Goal: Complete application form: Complete application form

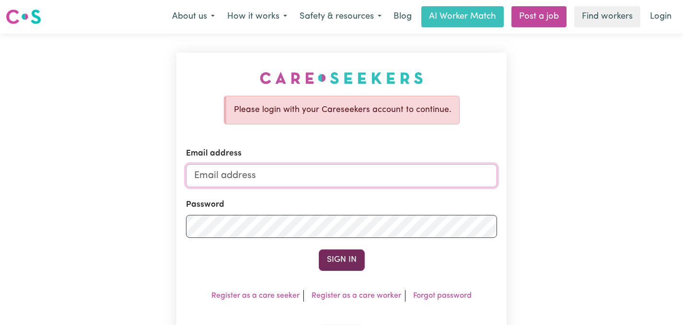
type input "[EMAIL_ADDRESS][DOMAIN_NAME]"
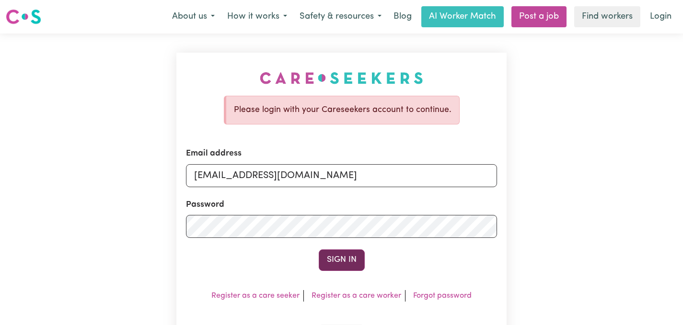
click at [335, 260] on button "Sign In" at bounding box center [342, 260] width 46 height 21
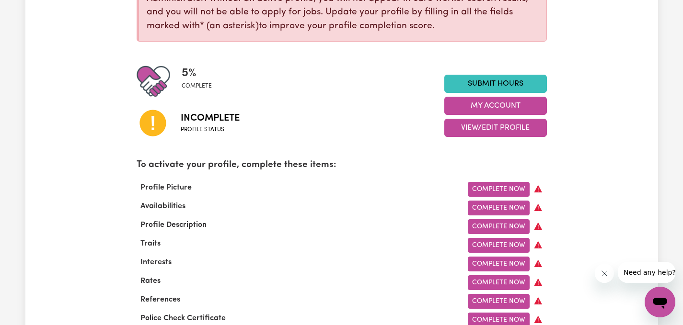
scroll to position [253, 0]
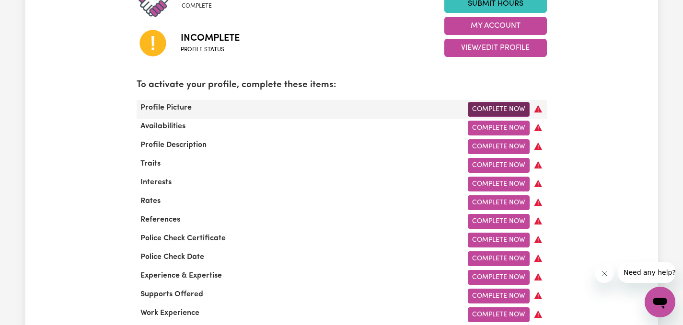
click at [494, 104] on link "Complete Now" at bounding box center [499, 109] width 62 height 15
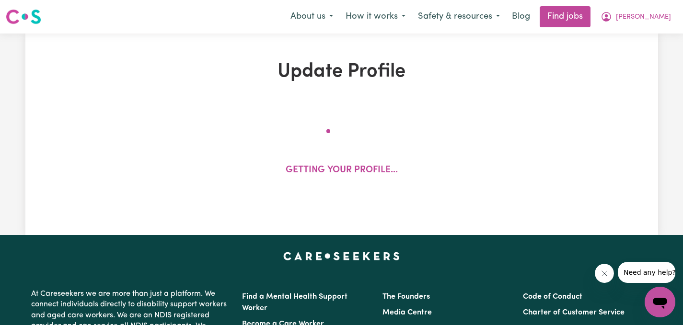
select select "[DEMOGRAPHIC_DATA]"
select select "Student Visa"
select select "Studying a healthcare related degree or qualification"
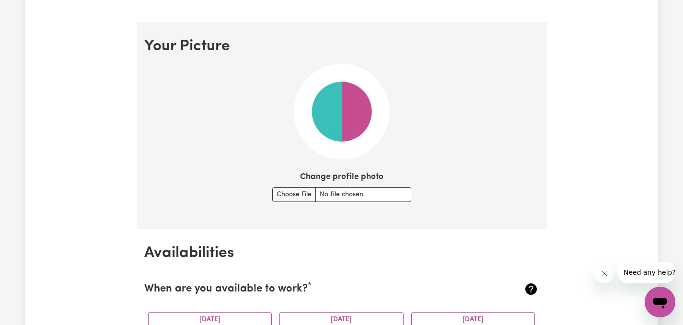
scroll to position [648, 0]
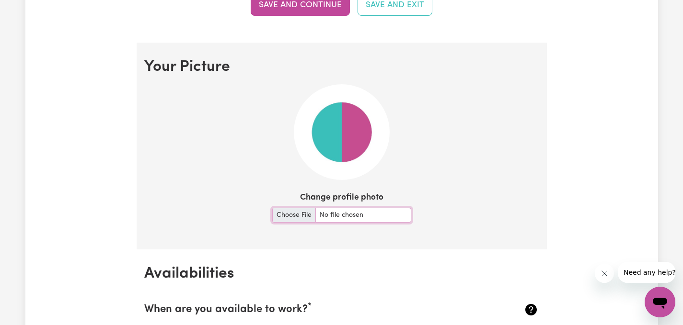
click at [291, 218] on input "Change profile photo" at bounding box center [341, 215] width 139 height 15
click at [360, 166] on img at bounding box center [342, 132] width 96 height 96
drag, startPoint x: 360, startPoint y: 166, endPoint x: 297, endPoint y: 217, distance: 81.8
click at [297, 217] on section "Your Picture Change profile photo" at bounding box center [342, 146] width 410 height 207
click at [297, 217] on input "Change profile photo" at bounding box center [341, 215] width 139 height 15
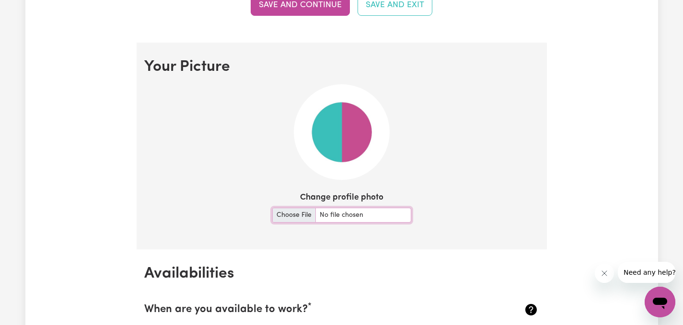
type input "C:\fakepath\WhatsApp Image [DATE] 7.02.06 PM.jpeg"
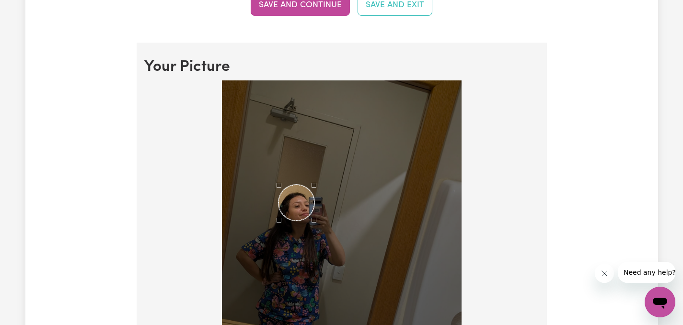
click at [298, 216] on div "Use the arrow keys to move the crop selection area" at bounding box center [296, 203] width 36 height 36
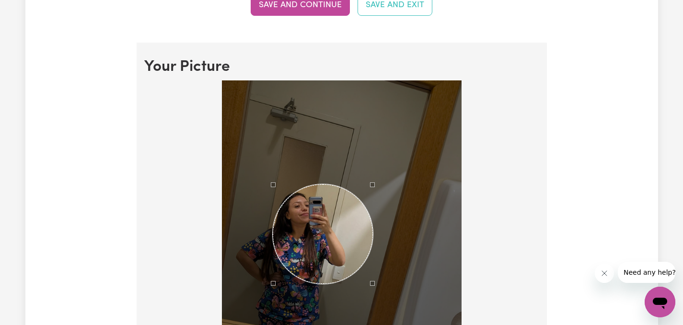
click at [372, 315] on div at bounding box center [342, 227] width 240 height 294
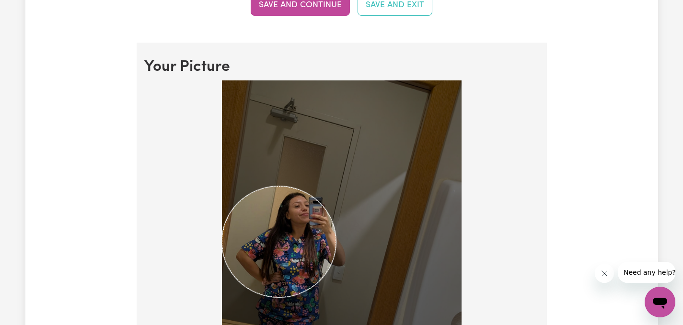
click at [198, 167] on div at bounding box center [341, 229] width 395 height 298
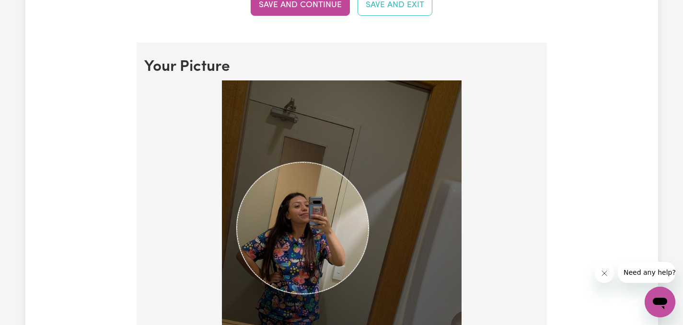
click at [371, 306] on img at bounding box center [342, 227] width 240 height 294
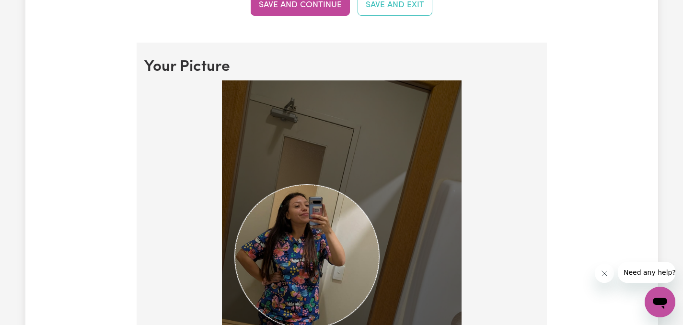
click at [379, 310] on img at bounding box center [342, 227] width 240 height 294
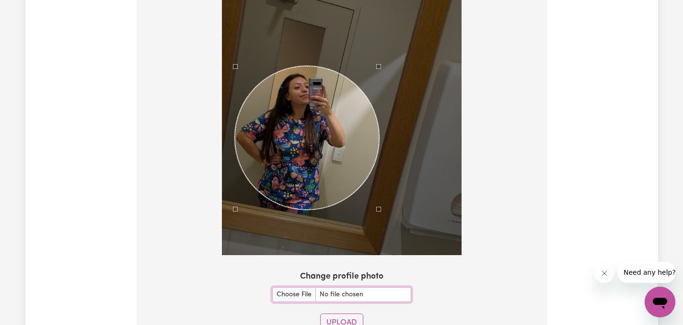
scroll to position [760, 0]
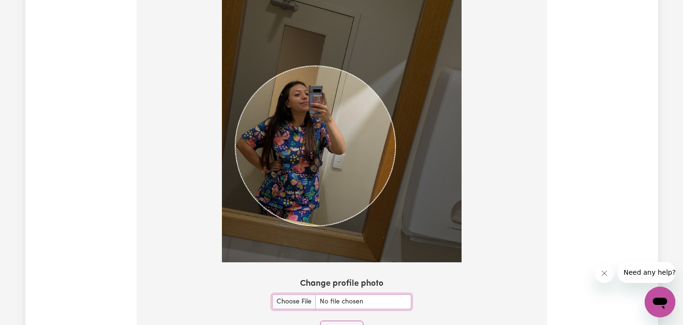
click at [402, 295] on section "Your Picture Change profile photo Upload" at bounding box center [342, 146] width 410 height 431
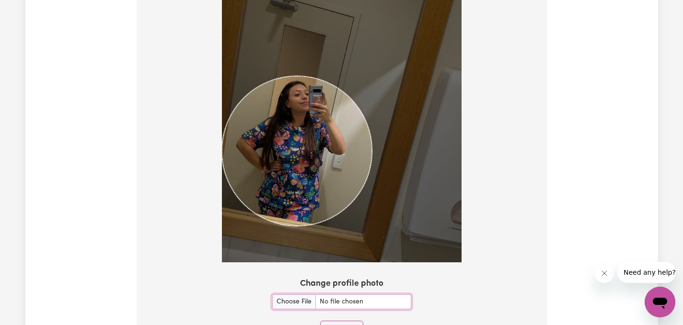
click at [211, 135] on div at bounding box center [341, 118] width 395 height 298
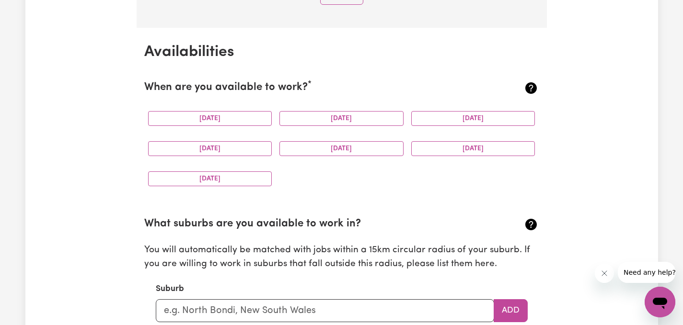
scroll to position [1100, 0]
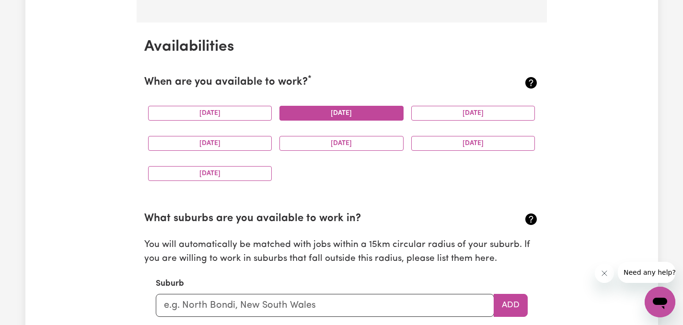
click at [301, 119] on button "[DATE]" at bounding box center [341, 113] width 124 height 15
click at [448, 143] on button "[DATE]" at bounding box center [473, 143] width 124 height 15
click at [381, 112] on button "[DATE]" at bounding box center [341, 113] width 124 height 15
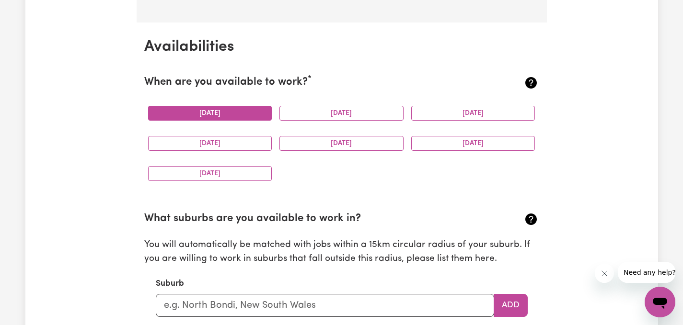
click at [204, 115] on button "[DATE]" at bounding box center [210, 113] width 124 height 15
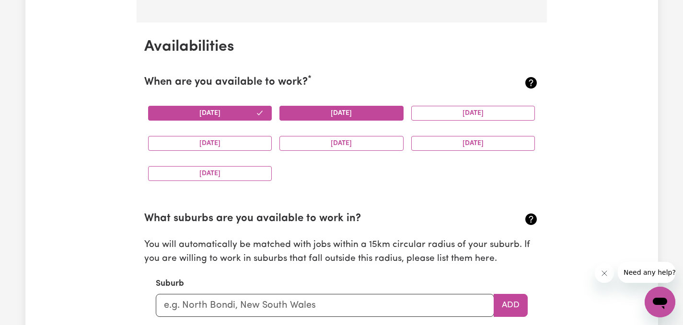
click at [300, 119] on button "[DATE]" at bounding box center [341, 113] width 124 height 15
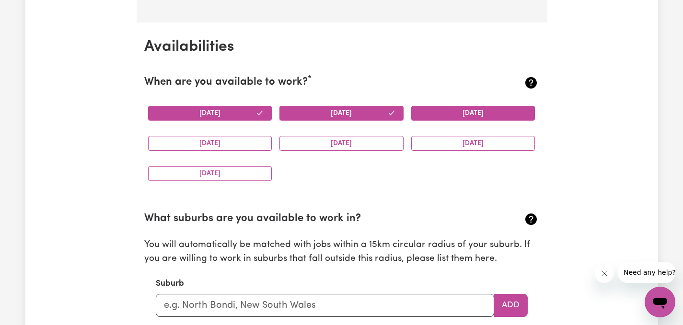
click at [453, 113] on button "[DATE]" at bounding box center [473, 113] width 124 height 15
click at [211, 148] on button "[DATE]" at bounding box center [210, 143] width 124 height 15
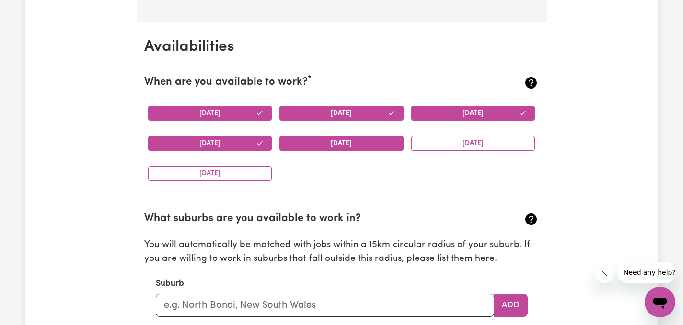
click at [292, 138] on button "[DATE]" at bounding box center [341, 143] width 124 height 15
click at [438, 136] on button "[DATE]" at bounding box center [473, 143] width 124 height 15
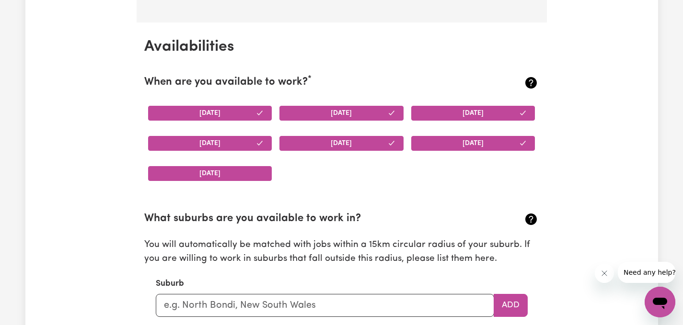
click at [207, 173] on button "[DATE]" at bounding box center [210, 173] width 124 height 15
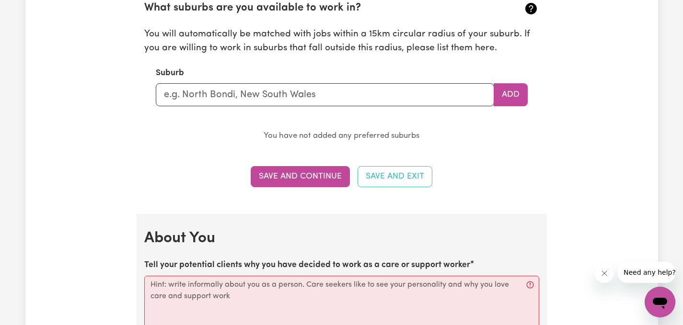
scroll to position [1313, 0]
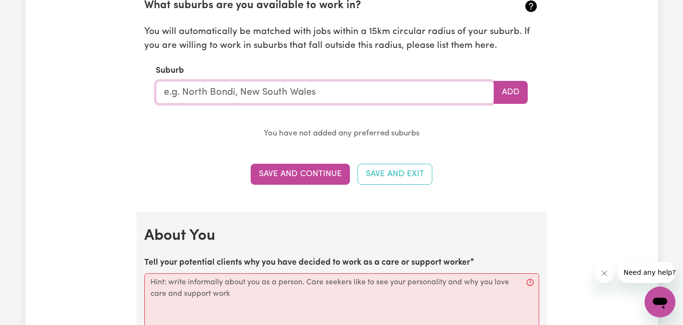
click at [403, 96] on input "text" at bounding box center [325, 92] width 338 height 23
type input "TWEED HEADS WEST"
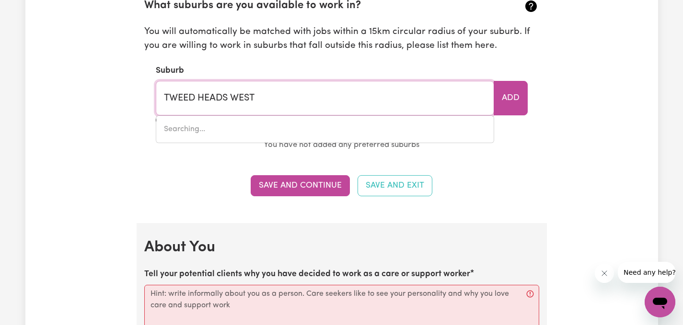
type input "[GEOGRAPHIC_DATA], [GEOGRAPHIC_DATA], 2485"
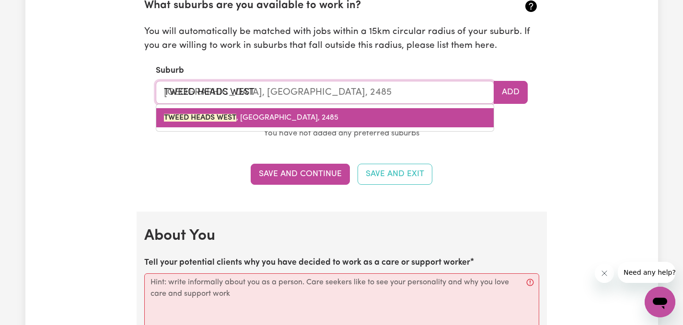
click at [249, 118] on span "[GEOGRAPHIC_DATA] , [GEOGRAPHIC_DATA], 2485" at bounding box center [251, 118] width 174 height 8
type input "[GEOGRAPHIC_DATA], [GEOGRAPHIC_DATA], 2485"
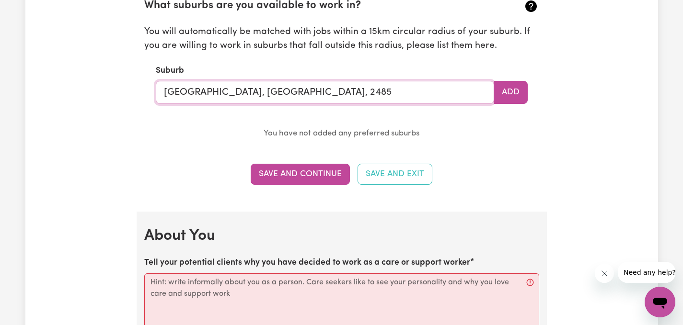
click at [397, 93] on input "[GEOGRAPHIC_DATA], [GEOGRAPHIC_DATA], 2485" at bounding box center [325, 92] width 338 height 23
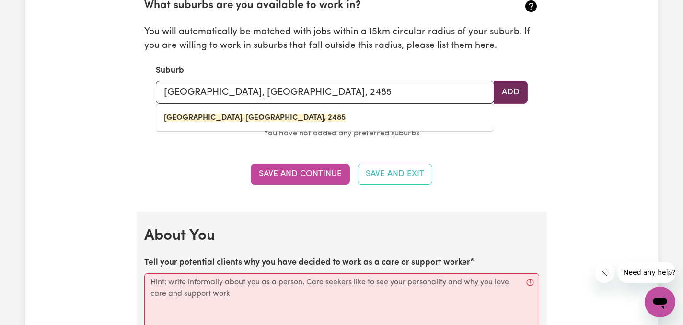
click at [495, 95] on button "Add" at bounding box center [511, 92] width 34 height 23
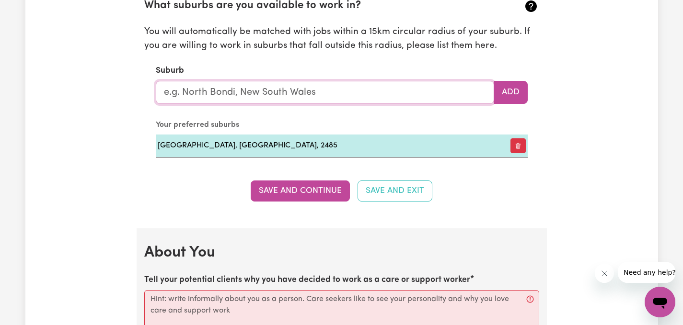
click at [313, 95] on input "text" at bounding box center [325, 92] width 338 height 23
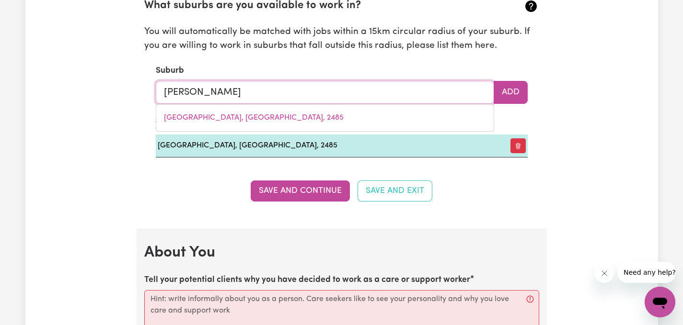
type input "elanora"
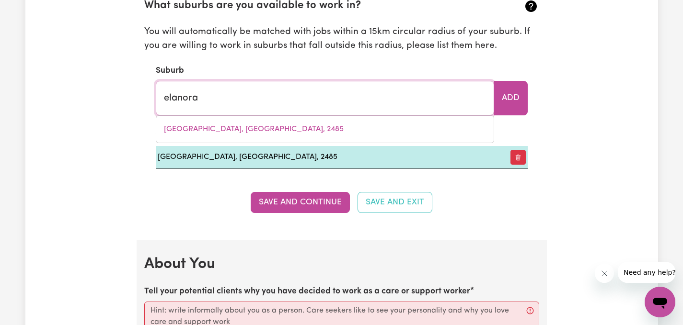
type input "elanora, [GEOGRAPHIC_DATA], 4221"
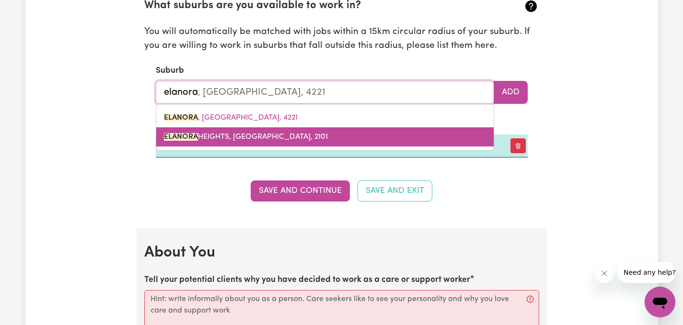
type input "[PERSON_NAME]"
type input "elanorA, [GEOGRAPHIC_DATA], 4221"
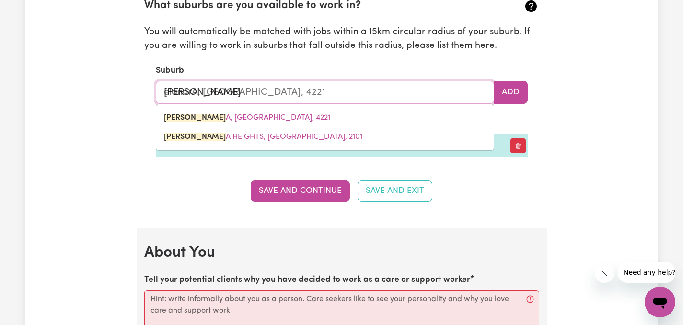
type input "[PERSON_NAME]"
type input "elanoRA, [GEOGRAPHIC_DATA], 4221"
type input "elan"
type input "elanORA, [GEOGRAPHIC_DATA], 4221"
type input "ela"
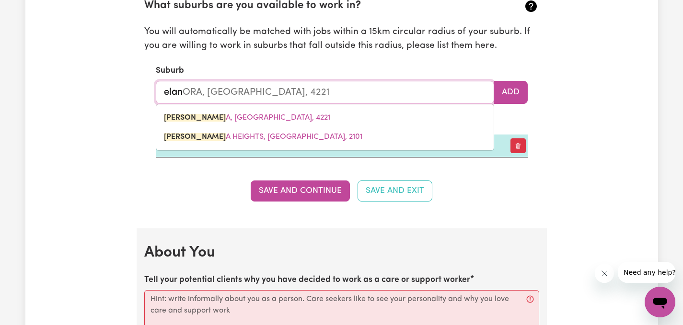
type input "elaNORA, [GEOGRAPHIC_DATA], 4221"
type input "el"
type input "e"
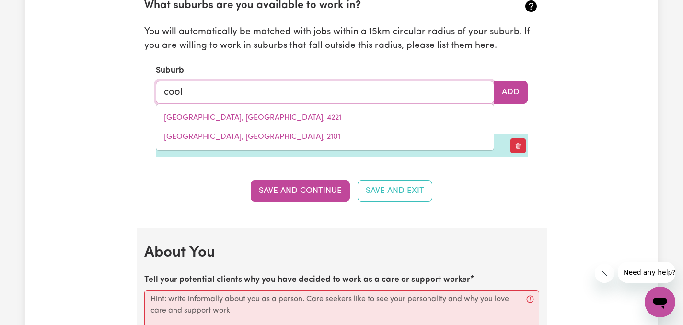
type input "coola"
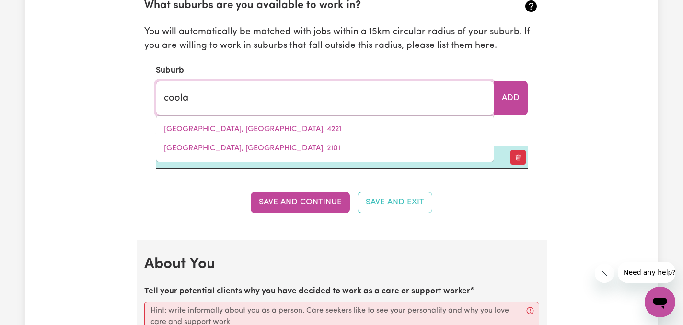
type input "coolaBAH, [GEOGRAPHIC_DATA], 2831"
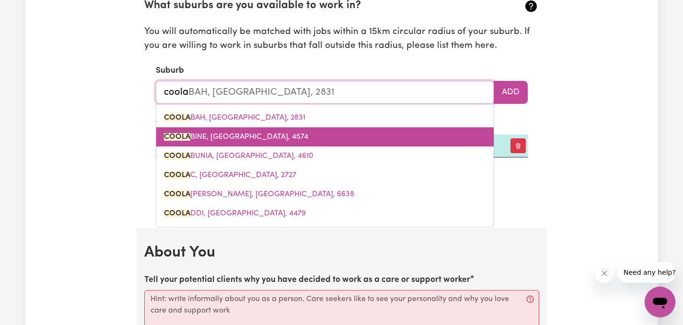
type input "coolan"
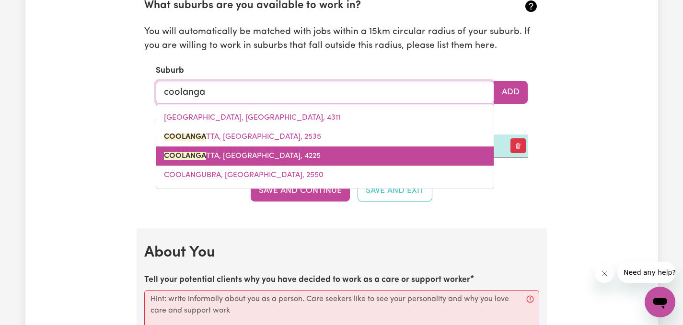
click at [271, 158] on span "COOLANGA TTA, [GEOGRAPHIC_DATA], 4225" at bounding box center [242, 156] width 157 height 8
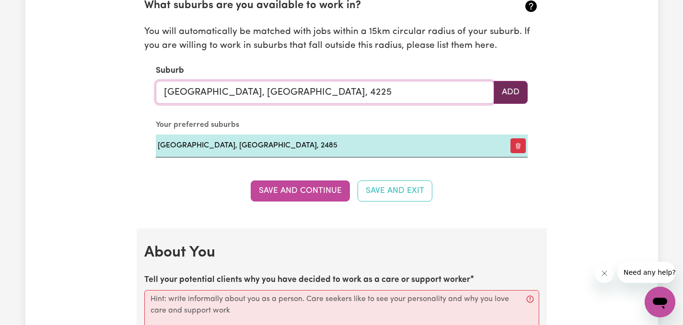
type input "[GEOGRAPHIC_DATA], [GEOGRAPHIC_DATA], 4225"
click at [511, 89] on button "Add" at bounding box center [511, 92] width 34 height 23
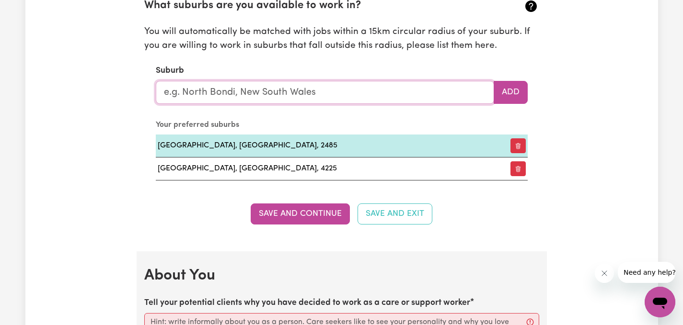
click at [432, 86] on input "text" at bounding box center [325, 92] width 338 height 23
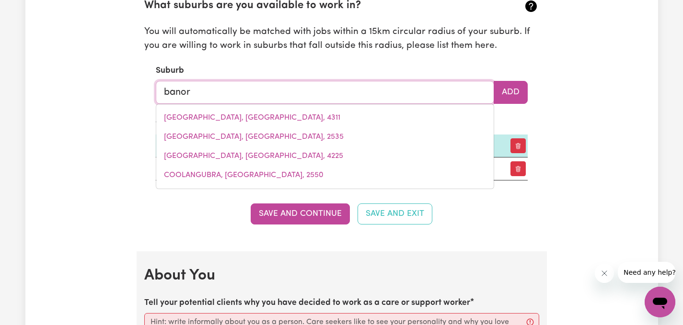
type input "banora"
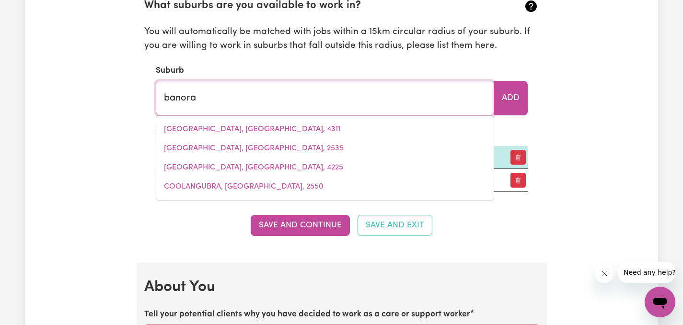
type input "[GEOGRAPHIC_DATA], [GEOGRAPHIC_DATA], 2486"
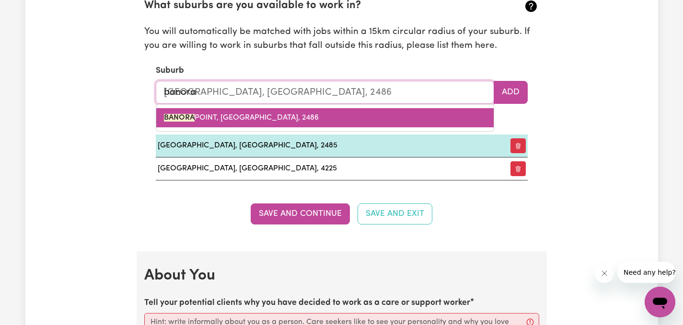
click at [358, 120] on link "[GEOGRAPHIC_DATA], [GEOGRAPHIC_DATA], 2486" at bounding box center [324, 117] width 337 height 19
type input "[GEOGRAPHIC_DATA], [GEOGRAPHIC_DATA], 2486"
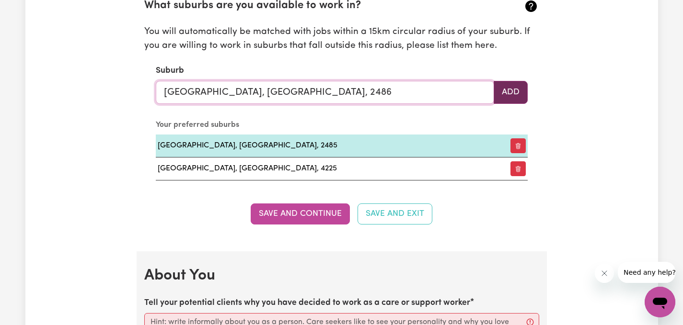
type input "[GEOGRAPHIC_DATA], [GEOGRAPHIC_DATA], 2486"
click at [501, 96] on button "Add" at bounding box center [511, 92] width 34 height 23
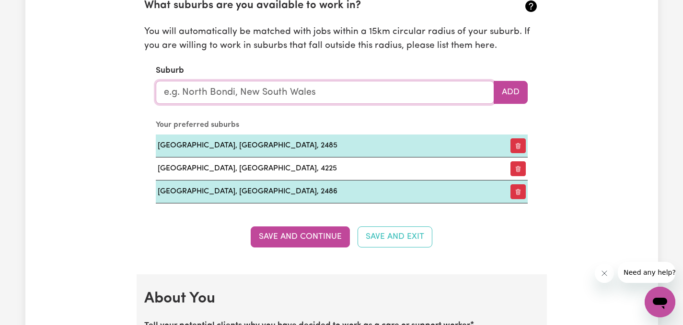
click at [446, 95] on input "text" at bounding box center [325, 92] width 338 height 23
type input "kir"
type input "[PERSON_NAME] ROCK, [GEOGRAPHIC_DATA], 6372"
type input "kirr"
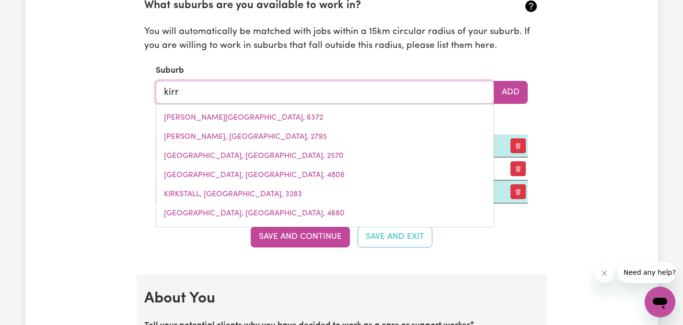
type input "kirrAMA, [GEOGRAPHIC_DATA], 4872"
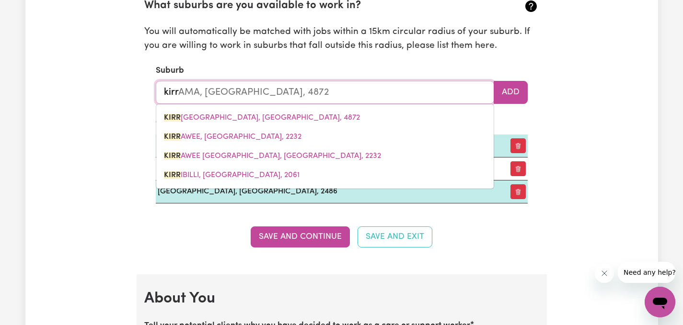
type input "kirra"
type input "kirraMA, [GEOGRAPHIC_DATA], 4872"
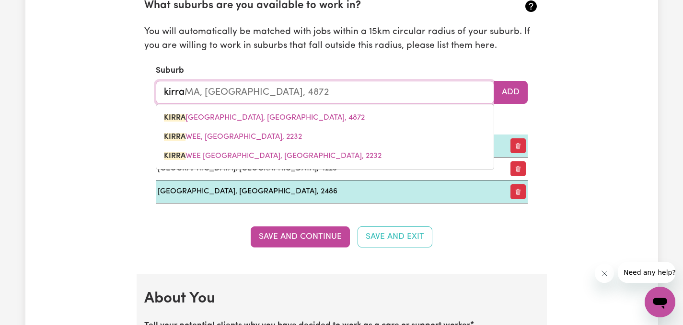
type input "kirr"
type input "kirrAMA, [GEOGRAPHIC_DATA], 4872"
type input "kir"
type input "[GEOGRAPHIC_DATA], [GEOGRAPHIC_DATA], 4872"
type input "ki"
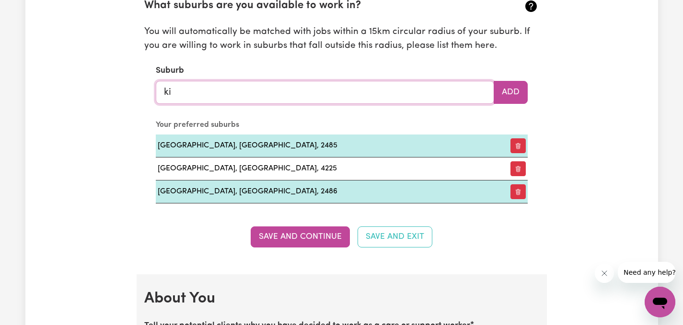
type input "k"
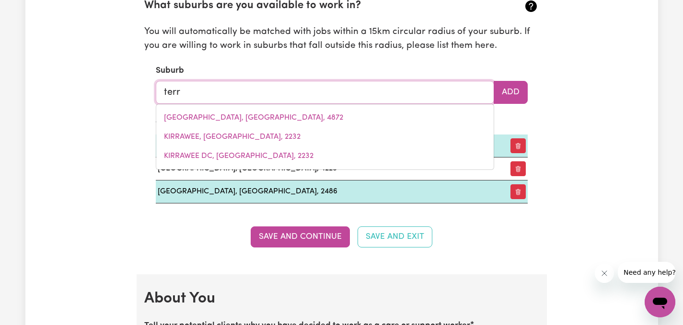
type input "terra"
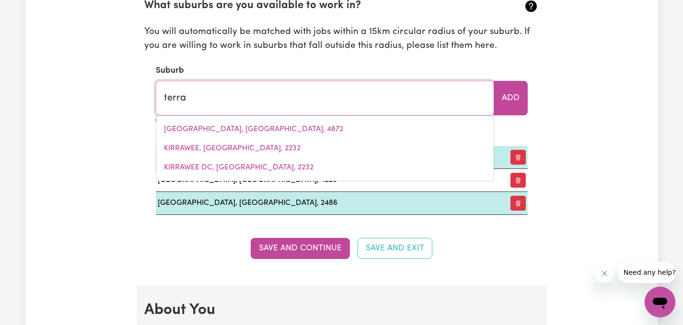
type input "terraBELLA, [GEOGRAPHIC_DATA], 2818"
type input "terran"
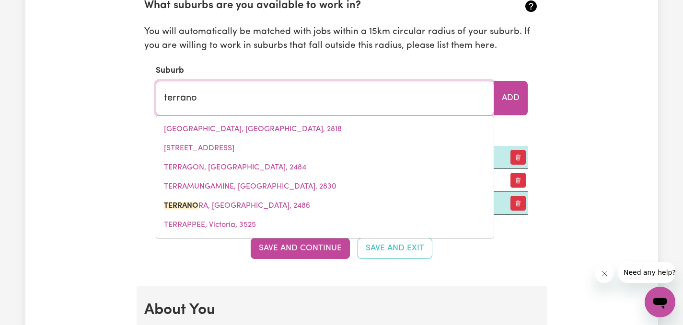
type input "terranor"
type input "terranorA, [GEOGRAPHIC_DATA], 2486"
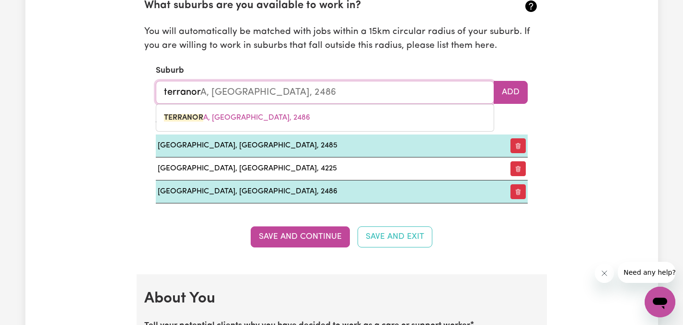
type input "terranora"
type input "terranora, [GEOGRAPHIC_DATA], 2486"
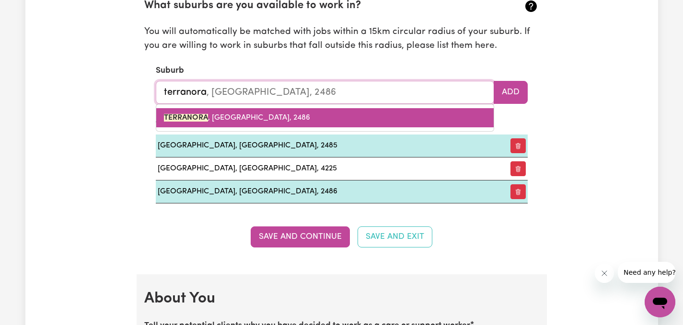
click at [307, 116] on link "TERRANORA , [GEOGRAPHIC_DATA], 2486" at bounding box center [324, 117] width 337 height 19
type input "TERRANORA, [GEOGRAPHIC_DATA], 2486"
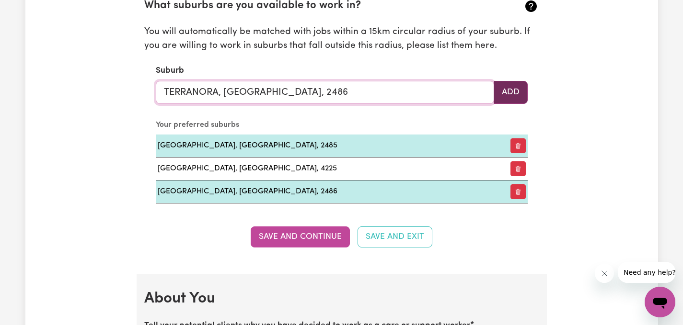
type input "TERRANORA, [GEOGRAPHIC_DATA], 2486"
click at [495, 91] on button "Add" at bounding box center [511, 92] width 34 height 23
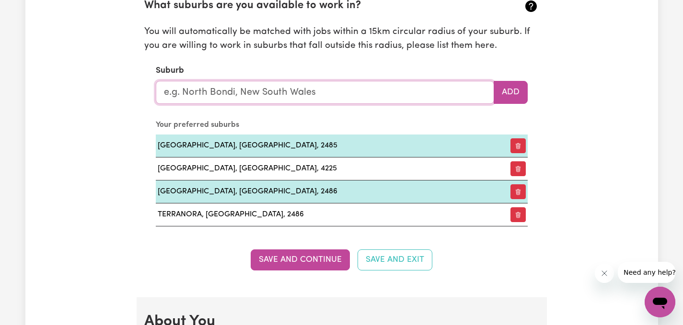
click at [343, 91] on input "text" at bounding box center [325, 92] width 338 height 23
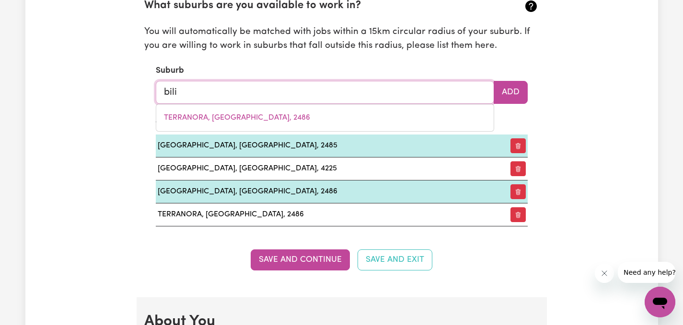
type input "bilin"
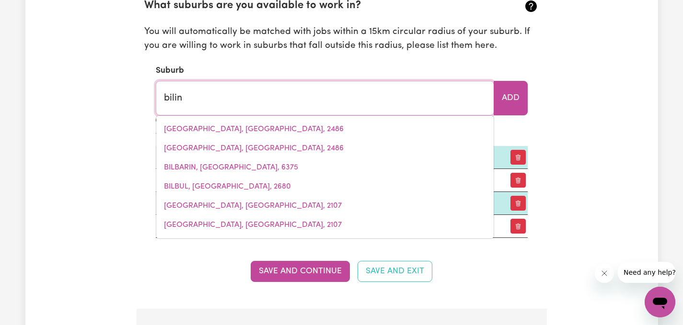
type input "bilinGA, [GEOGRAPHIC_DATA], 4225"
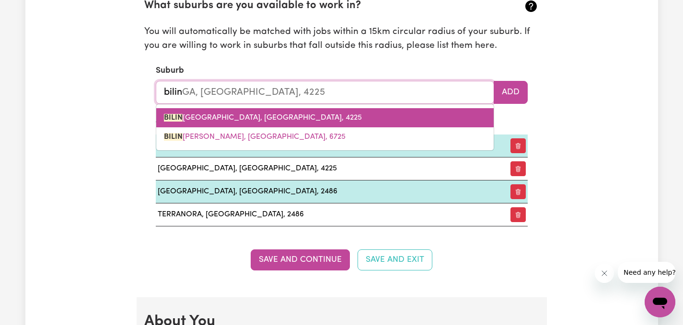
click at [286, 119] on link "BILIN [GEOGRAPHIC_DATA], [GEOGRAPHIC_DATA], 4225" at bounding box center [324, 117] width 337 height 19
type input "[GEOGRAPHIC_DATA], [GEOGRAPHIC_DATA], 4225"
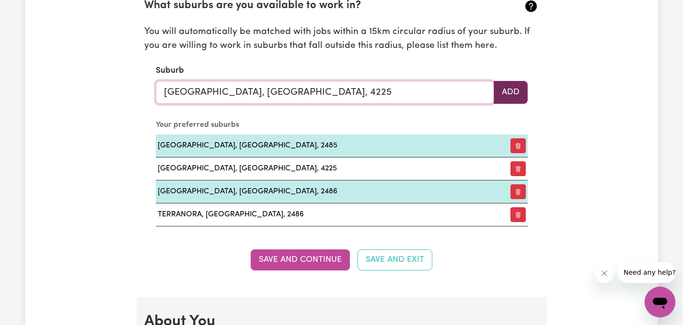
type input "[GEOGRAPHIC_DATA], [GEOGRAPHIC_DATA], 4225"
click at [518, 91] on button "Add" at bounding box center [511, 92] width 34 height 23
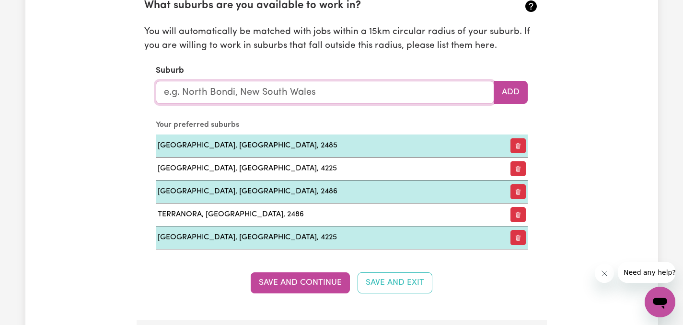
click at [350, 93] on input "text" at bounding box center [325, 92] width 338 height 23
type input "kir"
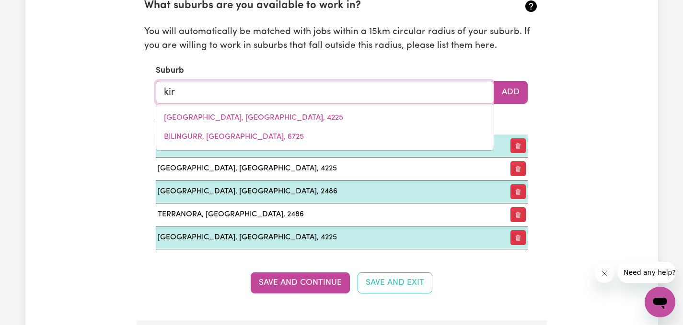
type input "[PERSON_NAME] ROCK, [GEOGRAPHIC_DATA], 6372"
type input "kirr"
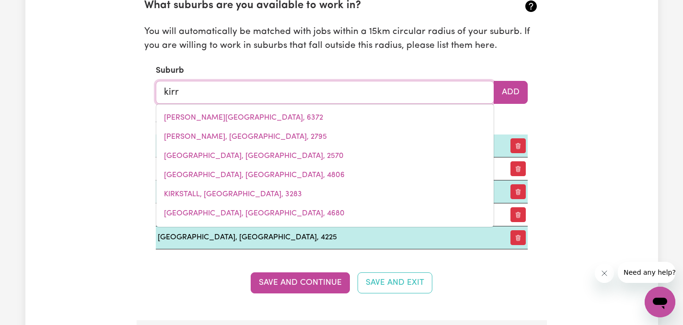
type input "kirrAMA, [GEOGRAPHIC_DATA], 4872"
type input "kirra"
type input "kirraMA, [GEOGRAPHIC_DATA], 4872"
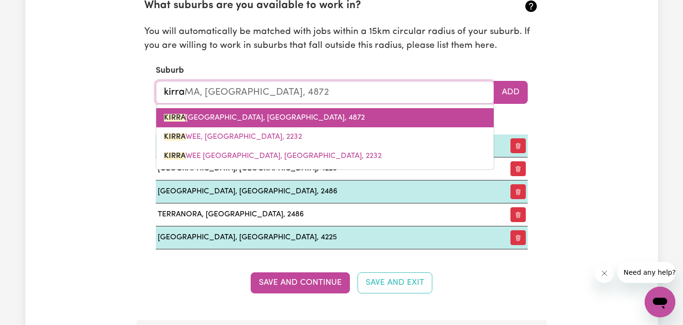
click at [343, 119] on link "KIRRA MA, [GEOGRAPHIC_DATA], 4872" at bounding box center [324, 117] width 337 height 19
type input "[GEOGRAPHIC_DATA], [GEOGRAPHIC_DATA], 4872"
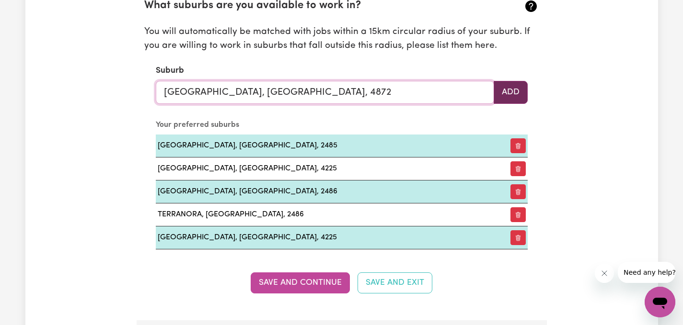
type input "[GEOGRAPHIC_DATA], [GEOGRAPHIC_DATA], 4872"
click at [501, 95] on button "Add" at bounding box center [511, 92] width 34 height 23
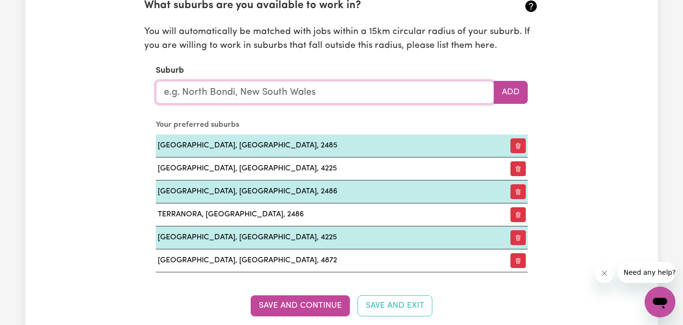
click at [377, 97] on input "text" at bounding box center [325, 92] width 338 height 23
type input "r"
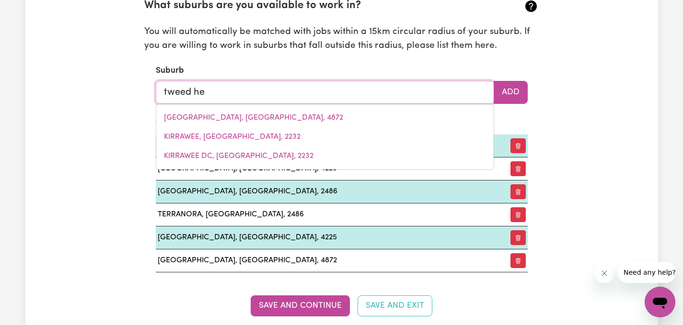
type input "tweed hea"
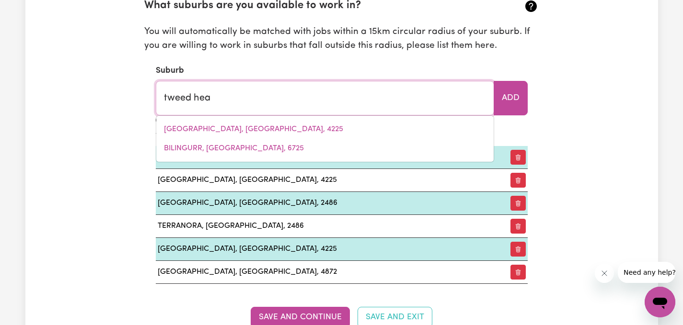
type input "tweed heaDS, [GEOGRAPHIC_DATA], 2485"
type input "tweed head"
type input "tweed headS, [GEOGRAPHIC_DATA], 2485"
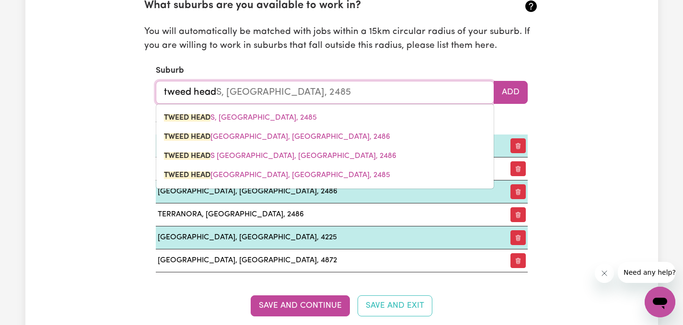
type input "tweed heads"
type input "tweed heads, [GEOGRAPHIC_DATA], 2485"
type input "tweed heads"
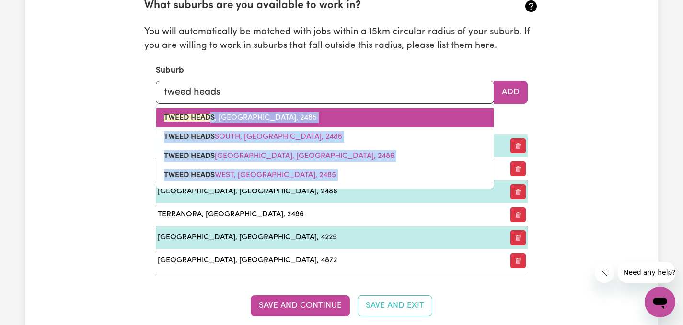
drag, startPoint x: 93, startPoint y: 158, endPoint x: 211, endPoint y: 117, distance: 124.3
click at [211, 117] on div "Update Profile 1 2 3 4 5 Step 1 : Personal Details Let potential clients know w…" at bounding box center [341, 173] width 632 height 2852
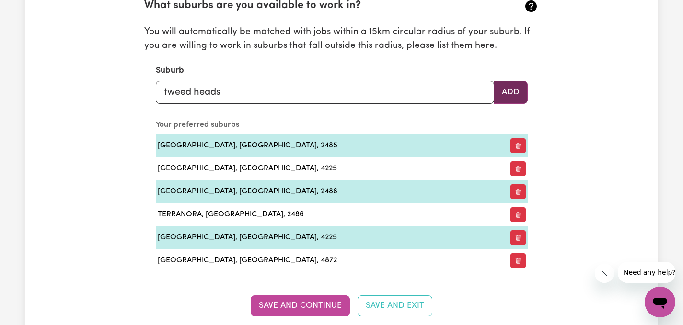
click at [509, 92] on button "Add" at bounding box center [511, 92] width 34 height 23
click at [505, 95] on button "Add" at bounding box center [511, 92] width 34 height 23
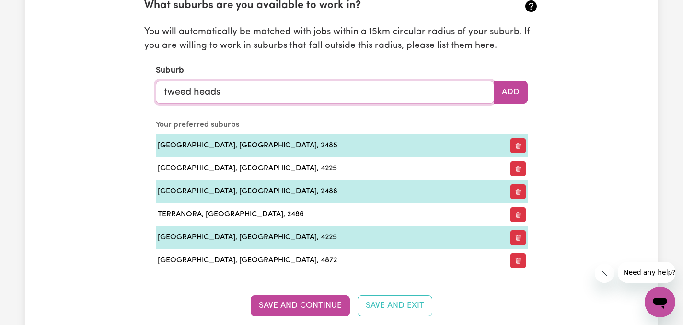
type input "tweed heads, [GEOGRAPHIC_DATA], 2485"
click at [345, 86] on input "tweed heads" at bounding box center [325, 92] width 338 height 23
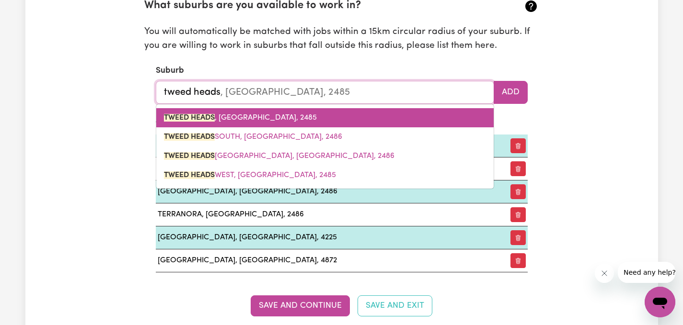
click at [332, 118] on link "TWEED HEADS , [GEOGRAPHIC_DATA], 2485" at bounding box center [324, 117] width 337 height 19
type input "TWEED HEADS, [GEOGRAPHIC_DATA], 2485"
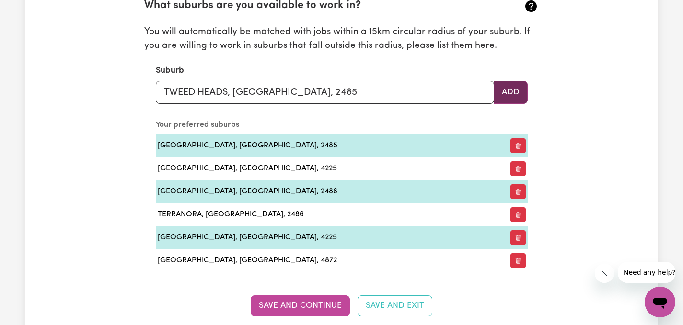
click at [497, 90] on button "Add" at bounding box center [511, 92] width 34 height 23
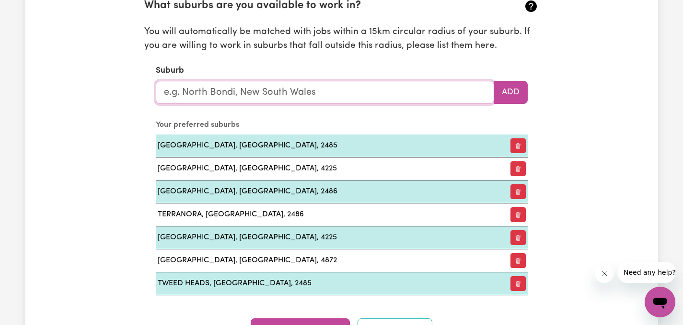
click at [352, 82] on input "text" at bounding box center [325, 92] width 338 height 23
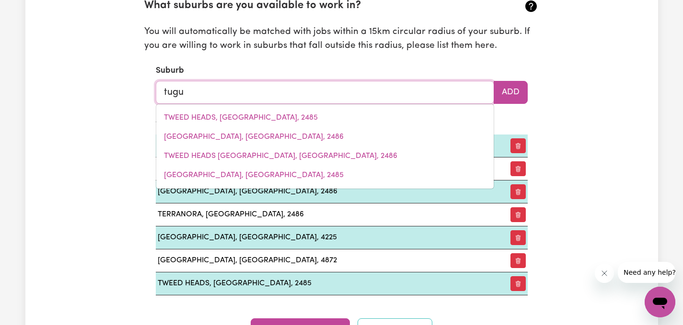
type input "tugun"
type input "tugun, [GEOGRAPHIC_DATA], 4224"
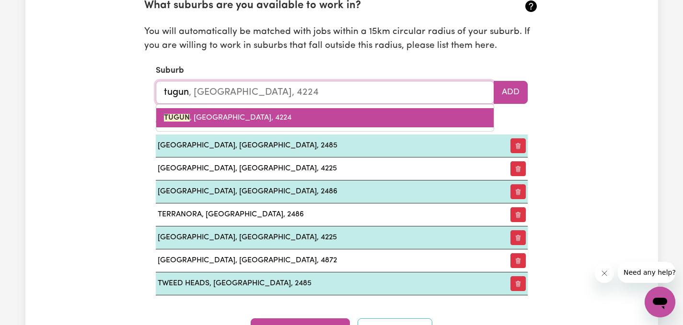
click at [309, 120] on link "TUGUN , [GEOGRAPHIC_DATA], 4224" at bounding box center [324, 117] width 337 height 19
type input "TUGUN, [GEOGRAPHIC_DATA], 4224"
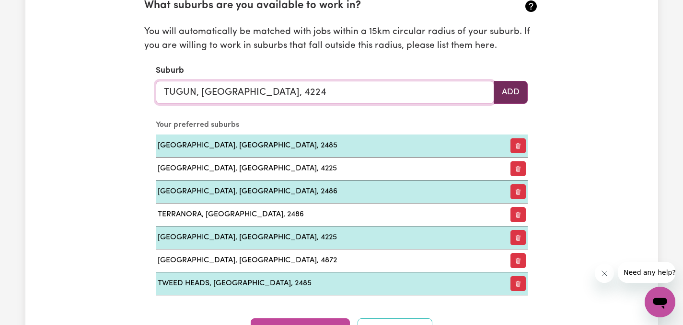
type input "TUGUN, [GEOGRAPHIC_DATA], 4224"
click at [510, 99] on button "Add" at bounding box center [511, 92] width 34 height 23
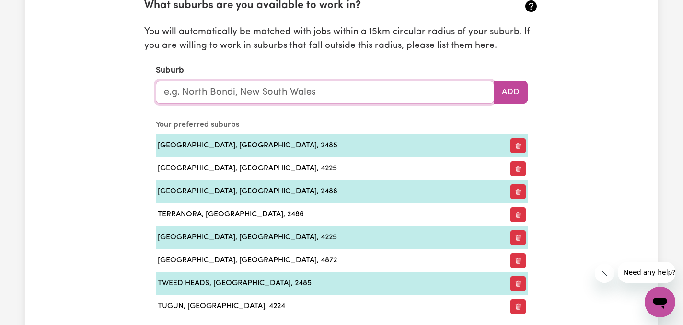
click at [416, 98] on input "text" at bounding box center [325, 92] width 338 height 23
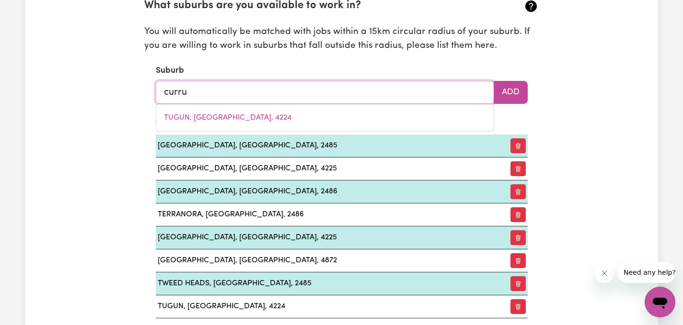
type input "currum"
type input "currumBIN, [GEOGRAPHIC_DATA], 4223"
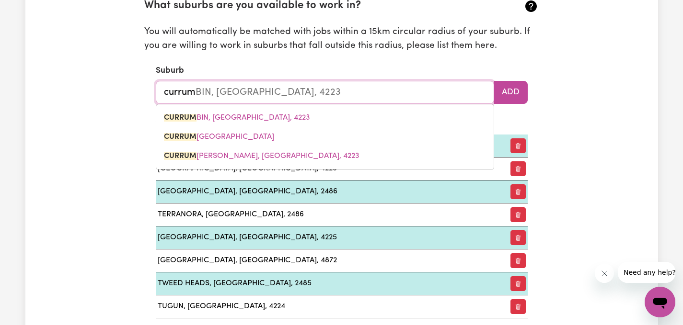
type input "currumb"
type input "currumbIN, [GEOGRAPHIC_DATA], 4223"
type input "currumbi"
type input "currumbiN, [GEOGRAPHIC_DATA], 4223"
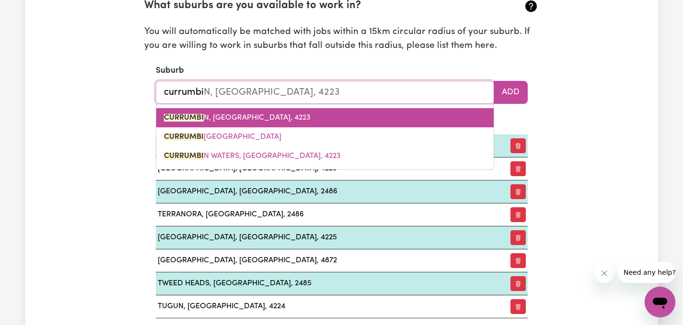
click at [379, 119] on link "CURRUMBI N, [GEOGRAPHIC_DATA], 4223" at bounding box center [324, 117] width 337 height 19
type input "CURRUMBIN, [GEOGRAPHIC_DATA], 4223"
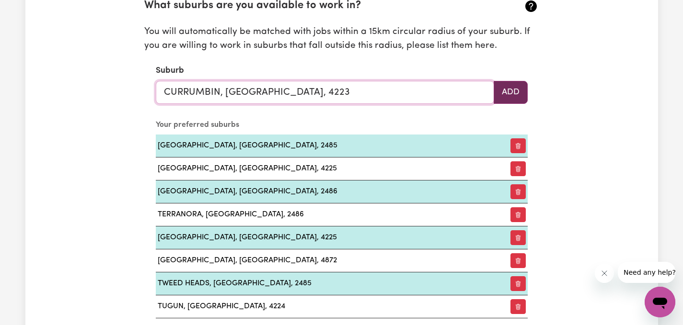
type input "CURRUMBIN, [GEOGRAPHIC_DATA], 4223"
click at [502, 92] on button "Add" at bounding box center [511, 92] width 34 height 23
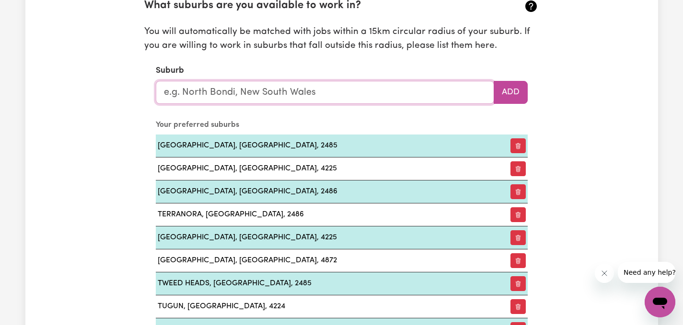
click at [386, 97] on input "text" at bounding box center [325, 92] width 338 height 23
type input "cur"
type input "curRUMBIN, [GEOGRAPHIC_DATA], 4223"
type input "curr"
type input "currUMBIN, [GEOGRAPHIC_DATA], 4223"
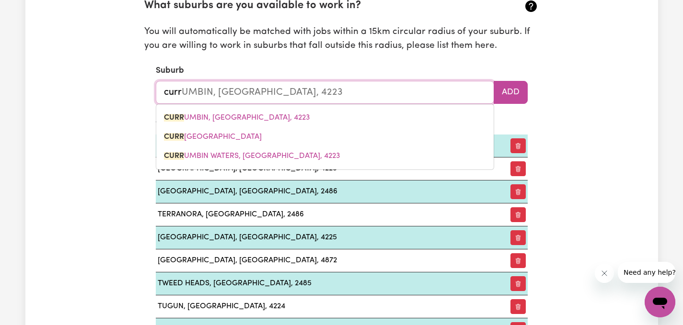
type input "curru"
type input "curruMBIN, [GEOGRAPHIC_DATA], 4223"
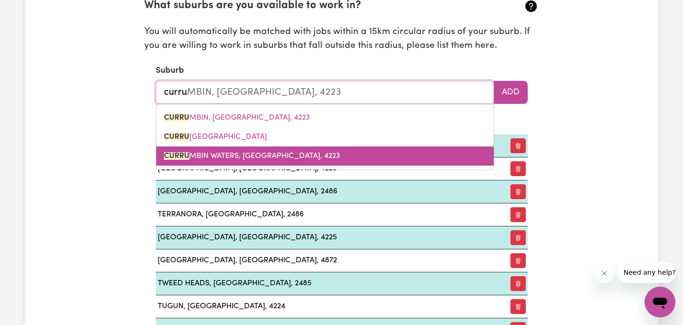
click at [345, 153] on link "CURRU MBIN WATERS, [GEOGRAPHIC_DATA], 4223" at bounding box center [324, 156] width 337 height 19
type input "CURRUMBIN WATERS, [GEOGRAPHIC_DATA], 4223"
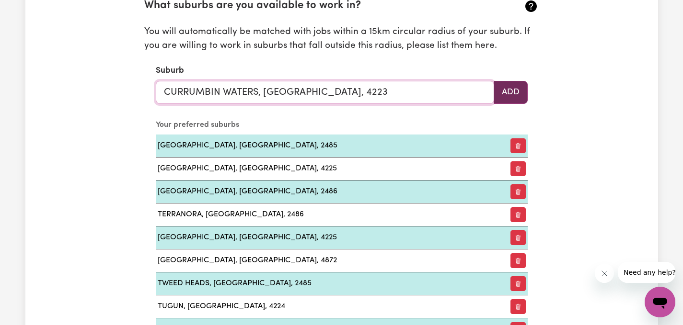
type input "CURRUMBIN WATERS, [GEOGRAPHIC_DATA], 4223"
click at [495, 93] on button "Add" at bounding box center [511, 92] width 34 height 23
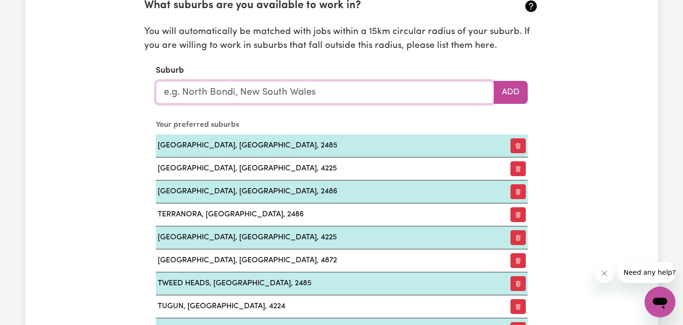
click at [449, 95] on input "text" at bounding box center [325, 92] width 338 height 23
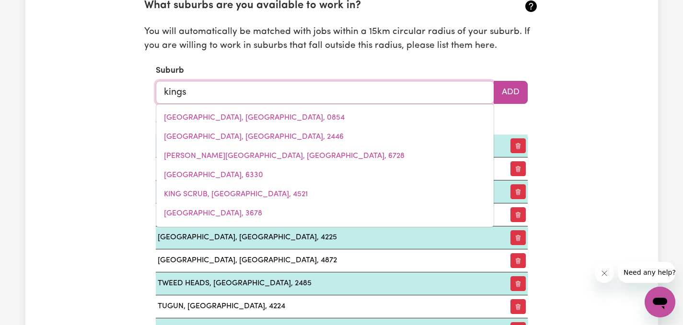
type input "kingsc"
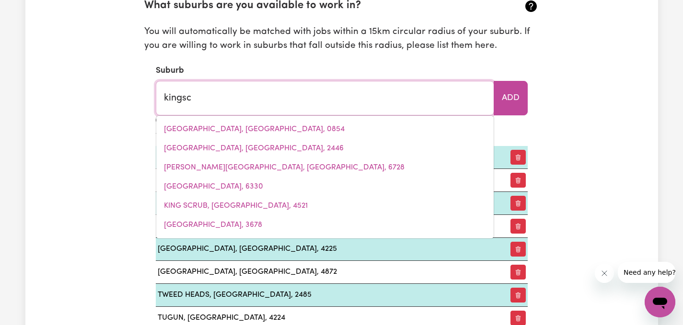
type input "kingscLIFF, [GEOGRAPHIC_DATA], 2487"
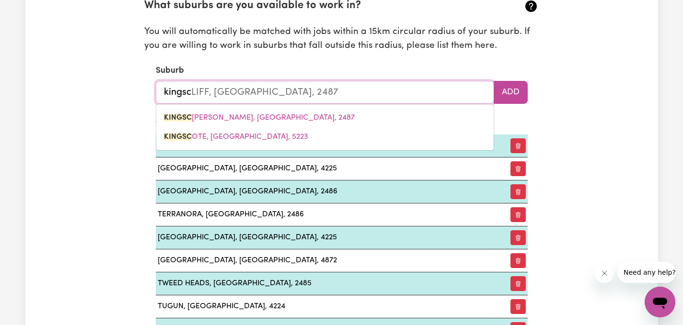
click at [355, 105] on div "KINGSC [PERSON_NAME], [GEOGRAPHIC_DATA], [STREET_ADDRESS]" at bounding box center [325, 127] width 338 height 47
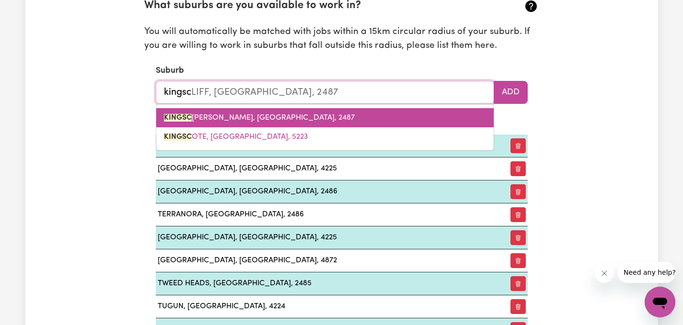
click at [353, 111] on link "KINGSC [PERSON_NAME], [GEOGRAPHIC_DATA], 2487" at bounding box center [324, 117] width 337 height 19
type input "KINGSCLIFF, [GEOGRAPHIC_DATA], 2487"
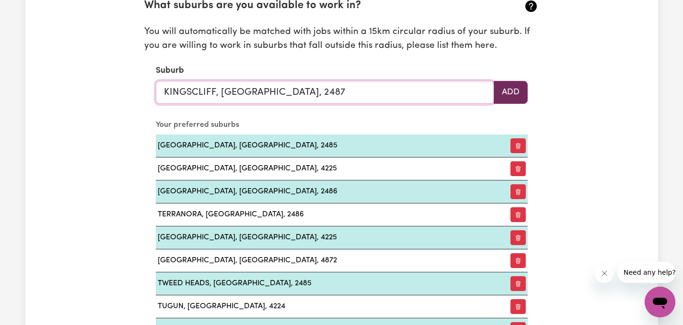
type input "KINGSCLIFF, [GEOGRAPHIC_DATA], 2487"
click at [508, 85] on button "Add" at bounding box center [511, 92] width 34 height 23
click at [471, 88] on input "text" at bounding box center [325, 92] width 338 height 23
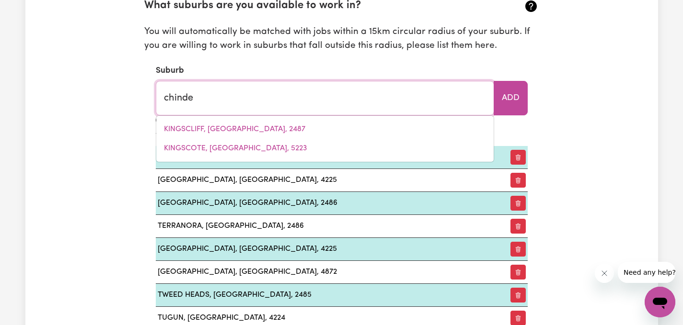
type input "chinder"
type input "chinderAH, [GEOGRAPHIC_DATA], 2487"
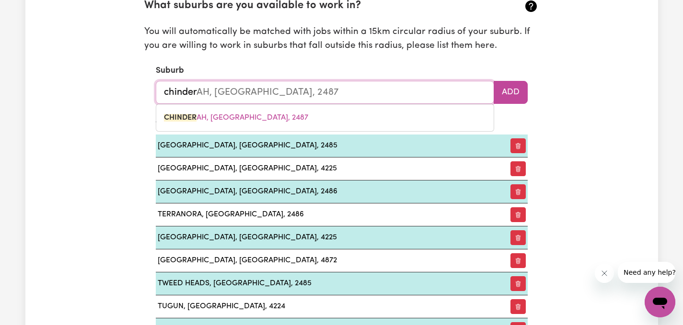
type input "[PERSON_NAME]"
type input "chinderaH, [GEOGRAPHIC_DATA], 2487"
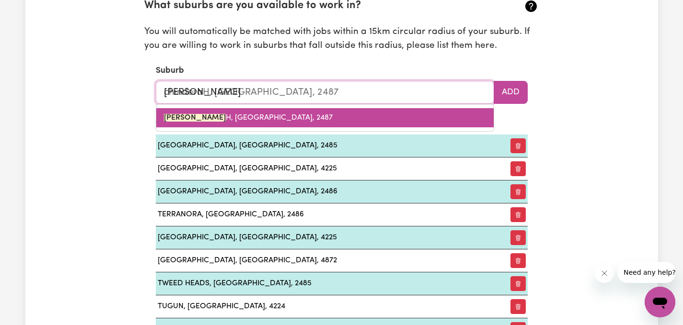
click at [417, 117] on link "[PERSON_NAME] H, [GEOGRAPHIC_DATA], 2487" at bounding box center [324, 117] width 337 height 19
type input "CHINDERAH, [GEOGRAPHIC_DATA], 2487"
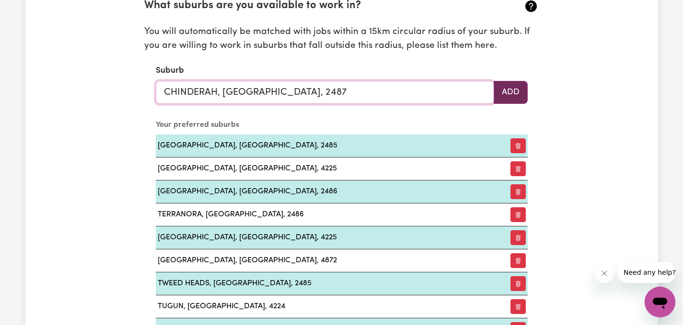
type input "CHINDERAH, [GEOGRAPHIC_DATA], 2487"
click at [511, 91] on button "Add" at bounding box center [511, 92] width 34 height 23
click at [457, 92] on input "text" at bounding box center [325, 92] width 338 height 23
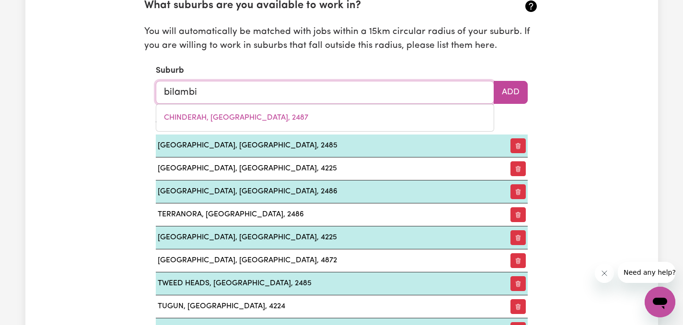
type input "bilambil"
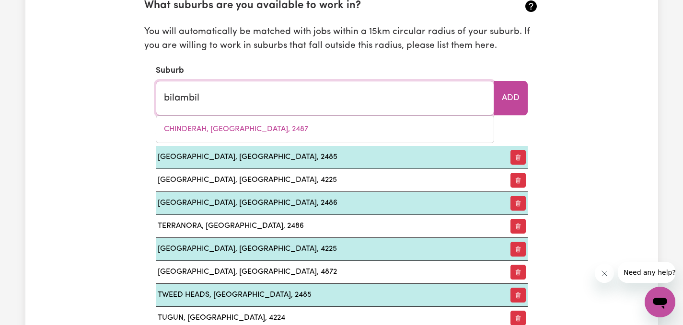
type input "bilambil, [GEOGRAPHIC_DATA], 2486"
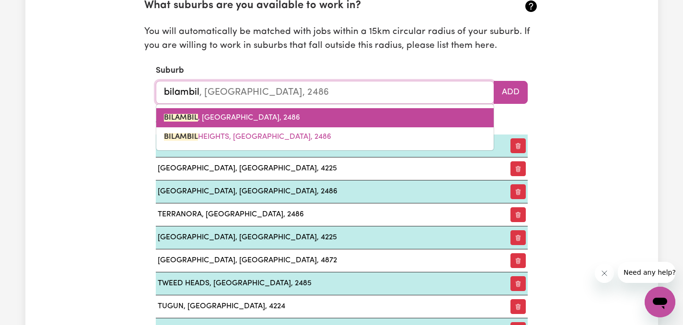
click at [369, 123] on link "[GEOGRAPHIC_DATA] , [GEOGRAPHIC_DATA], 2486" at bounding box center [324, 117] width 337 height 19
type input "[GEOGRAPHIC_DATA], [GEOGRAPHIC_DATA], 2486"
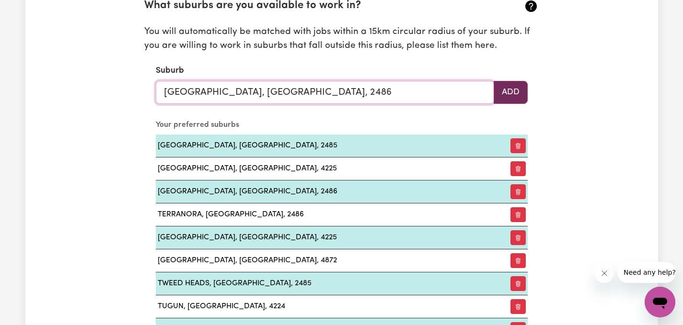
type input "[GEOGRAPHIC_DATA], [GEOGRAPHIC_DATA], 2486"
click at [511, 89] on button "Add" at bounding box center [511, 92] width 34 height 23
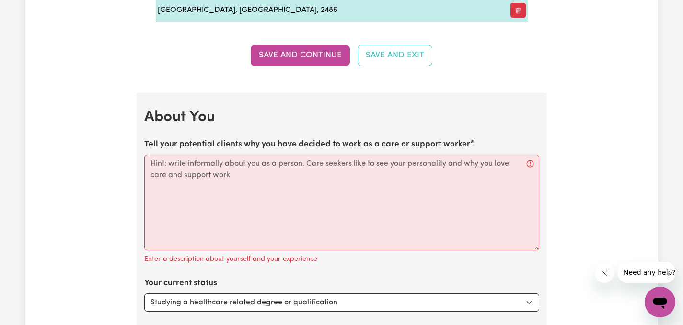
scroll to position [1738, 0]
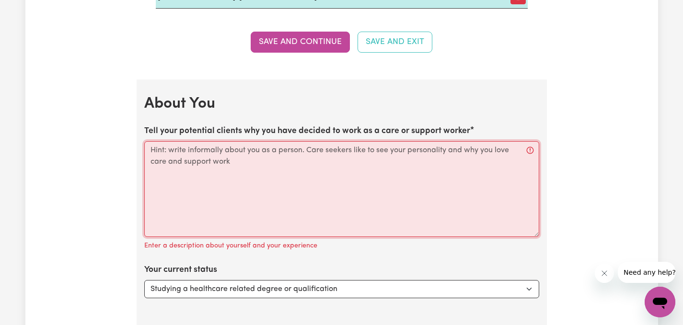
click at [287, 204] on textarea "Tell your potential clients why you have decided to work as a care or support w…" at bounding box center [341, 189] width 395 height 96
paste textarea "I’ve always been passionate about helping people feel safe, valued and respecte…"
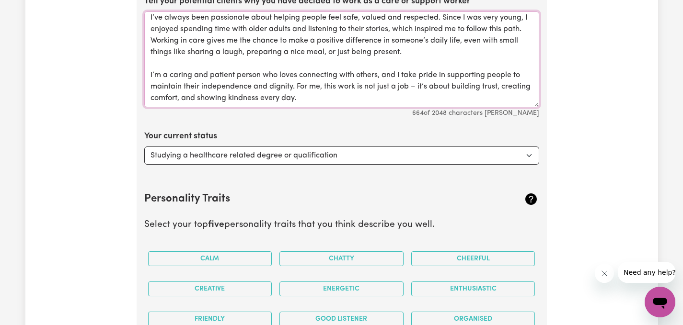
scroll to position [1884, 0]
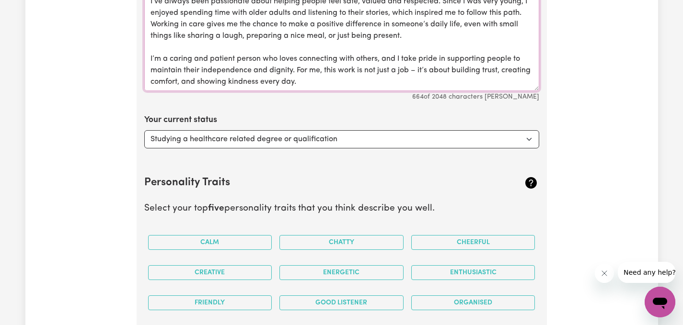
type textarea "I’ve always been passionate about helping people feel safe, valued and respecte…"
click at [359, 145] on select "Select... Studying a healthcare related degree or qualification Studying a non-…" at bounding box center [341, 139] width 395 height 18
select select "Looking for extra work to fill my week and/or weekends"
click at [144, 130] on select "Select... Studying a healthcare related degree or qualification Studying a non-…" at bounding box center [341, 139] width 395 height 18
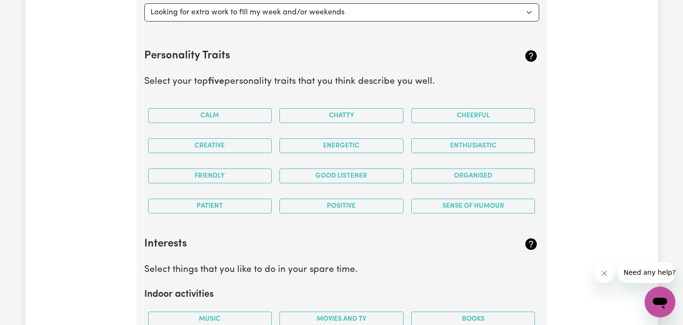
scroll to position [2016, 0]
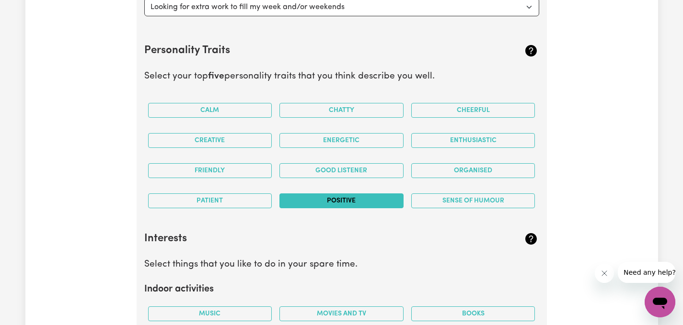
click at [374, 204] on button "Positive" at bounding box center [341, 201] width 124 height 15
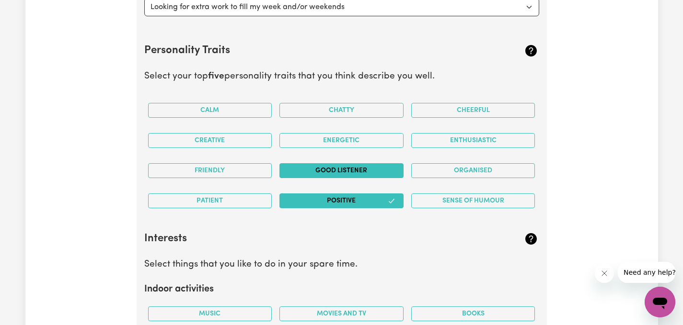
click at [376, 175] on button "Good Listener" at bounding box center [341, 170] width 124 height 15
click at [356, 109] on button "Chatty" at bounding box center [341, 110] width 124 height 15
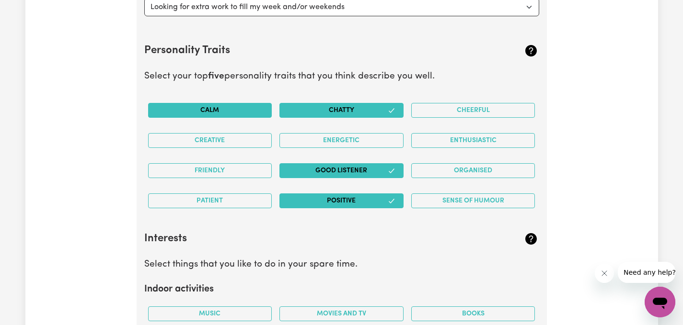
click at [247, 105] on button "Calm" at bounding box center [210, 110] width 124 height 15
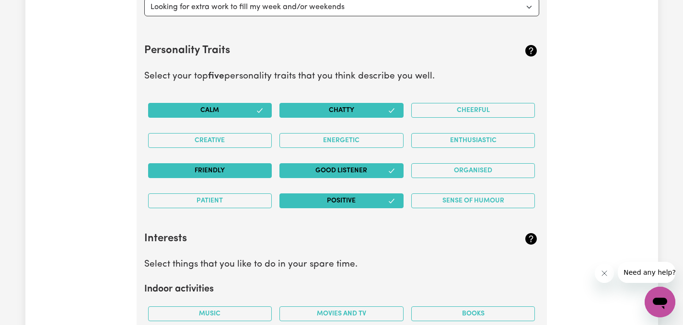
click at [231, 169] on button "Friendly" at bounding box center [210, 170] width 124 height 15
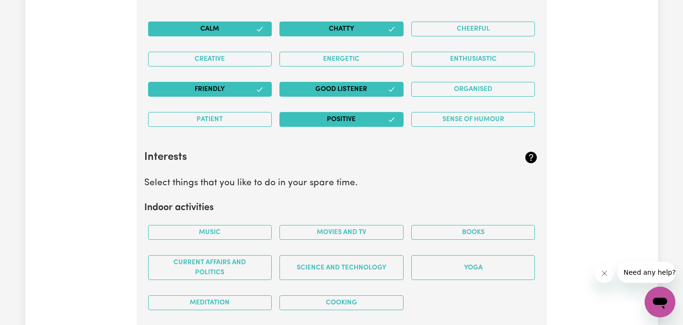
scroll to position [2100, 0]
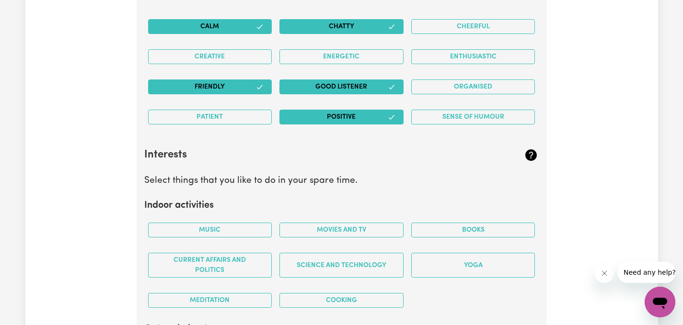
click at [241, 26] on button "Calm" at bounding box center [210, 26] width 124 height 15
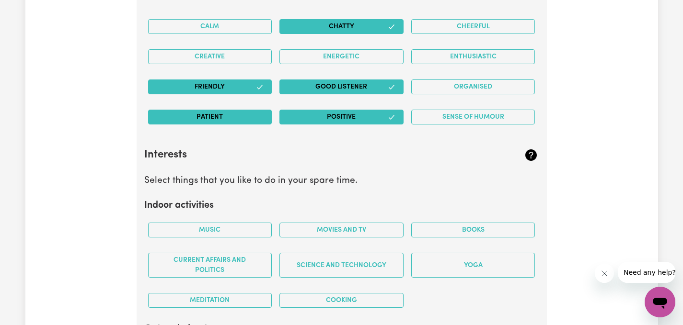
click at [235, 116] on button "Patient" at bounding box center [210, 117] width 124 height 15
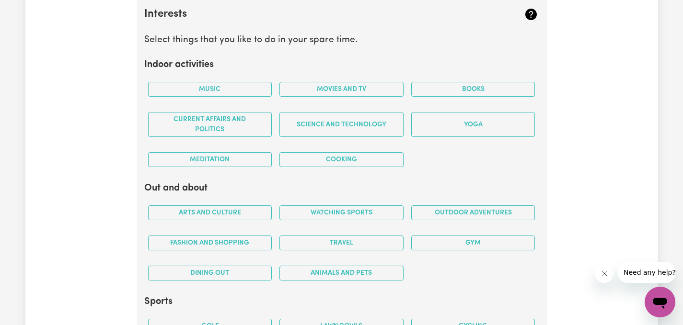
scroll to position [2246, 0]
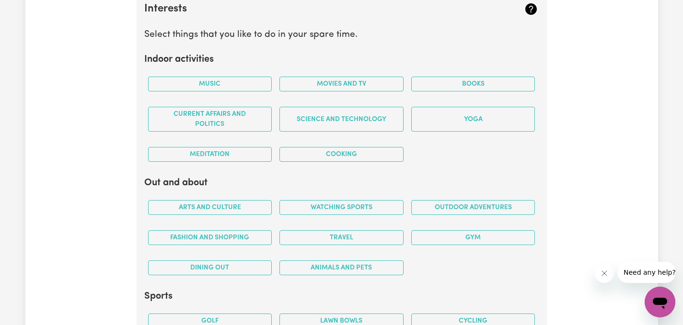
click at [233, 91] on div "Music" at bounding box center [210, 84] width 132 height 30
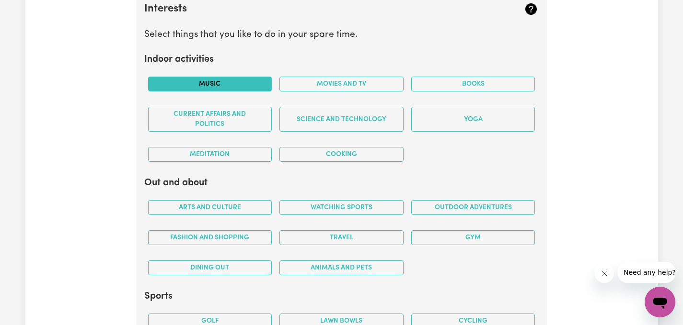
click at [235, 84] on button "Music" at bounding box center [210, 84] width 124 height 15
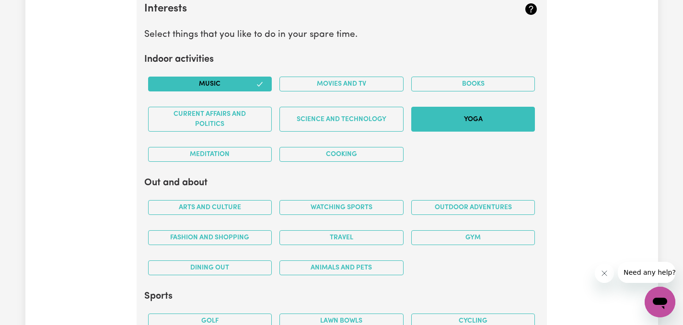
click at [442, 117] on button "Yoga" at bounding box center [473, 119] width 124 height 25
click at [457, 115] on button "Yoga" at bounding box center [473, 119] width 124 height 25
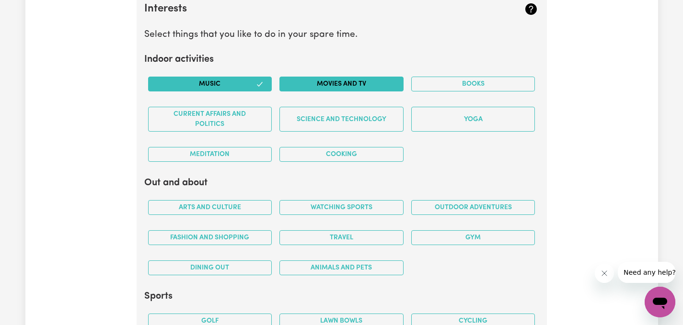
click at [374, 80] on button "Movies and TV" at bounding box center [341, 84] width 124 height 15
click at [233, 212] on button "Arts and Culture" at bounding box center [210, 207] width 124 height 15
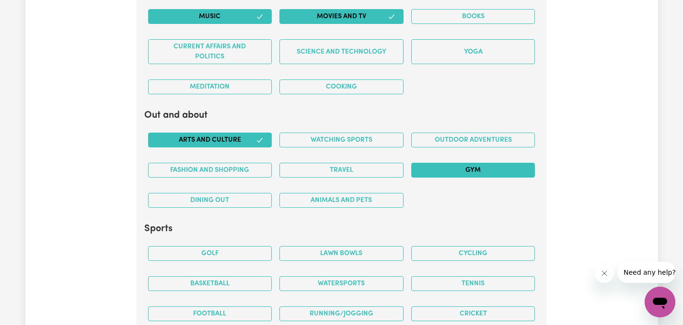
click at [464, 171] on button "Gym" at bounding box center [473, 170] width 124 height 15
click at [346, 212] on div "Animals and pets" at bounding box center [342, 200] width 132 height 30
click at [343, 205] on button "Animals and pets" at bounding box center [341, 200] width 124 height 15
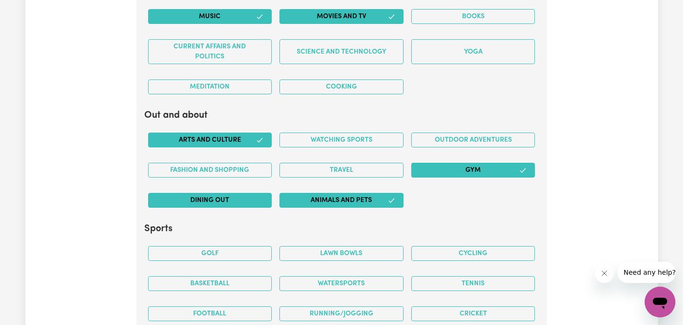
click at [254, 205] on button "Dining out" at bounding box center [210, 200] width 124 height 15
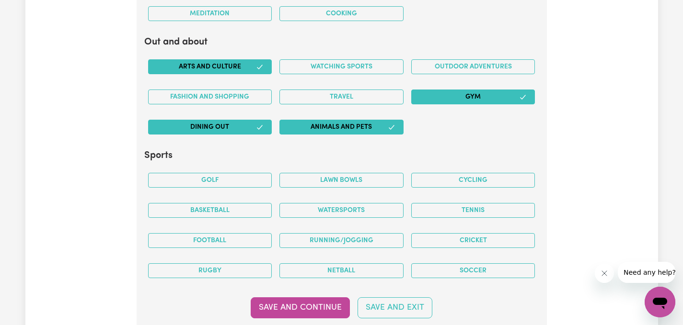
scroll to position [2403, 0]
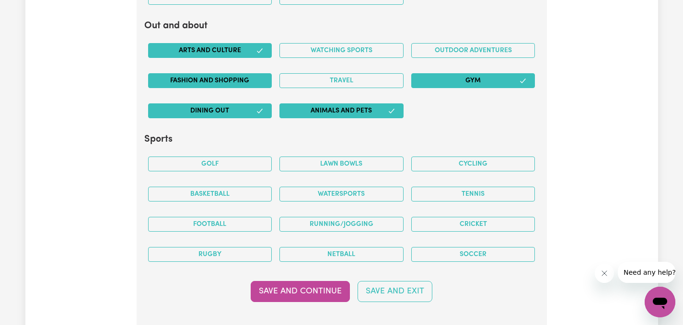
click at [239, 80] on button "Fashion and shopping" at bounding box center [210, 80] width 124 height 15
click at [363, 199] on button "Watersports" at bounding box center [341, 194] width 124 height 15
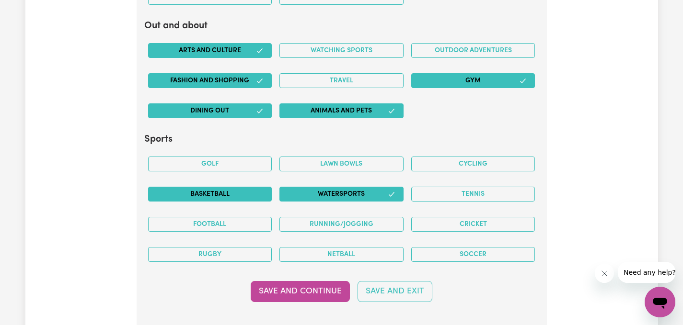
click at [246, 195] on button "Basketball" at bounding box center [210, 194] width 124 height 15
click at [332, 287] on button "Save and Continue" at bounding box center [300, 291] width 99 height 21
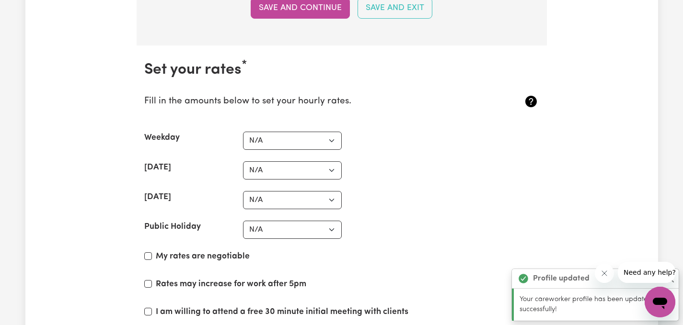
scroll to position [2685, 0]
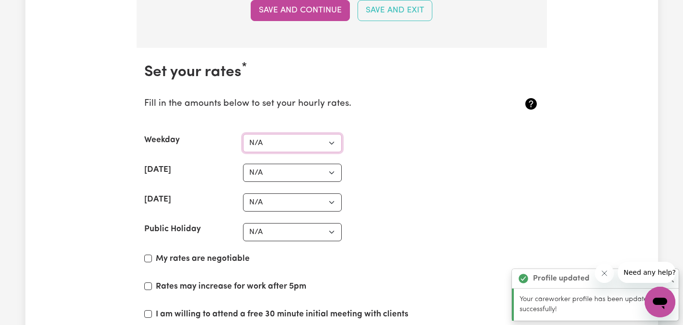
click at [305, 147] on select "N/A $37 $38 $39 $40 $41 $42 $43 $44 $45 $46 $47 $48 $49 $50 $51 $52 $53 $54 $55…" at bounding box center [292, 143] width 99 height 18
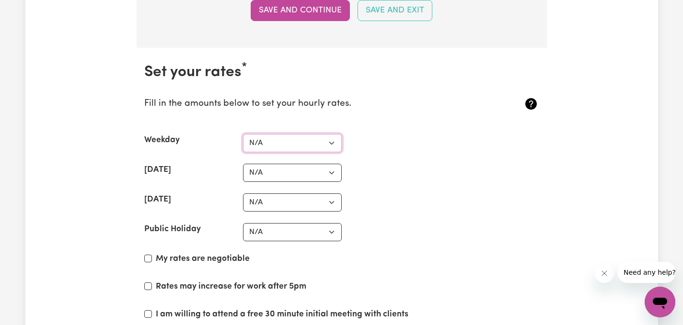
select select "40"
click at [243, 134] on select "N/A $37 $38 $39 $40 $41 $42 $43 $44 $45 $46 $47 $48 $49 $50 $51 $52 $53 $54 $55…" at bounding box center [292, 143] width 99 height 18
click at [287, 136] on select "N/A $37 $38 $39 $40 $41 $42 $43 $44 $45 $46 $47 $48 $49 $50 $51 $52 $53 $54 $55…" at bounding box center [292, 143] width 99 height 18
click at [243, 134] on select "N/A $37 $38 $39 $40 $41 $42 $43 $44 $45 $46 $47 $48 $49 $50 $51 $52 $53 $54 $55…" at bounding box center [292, 143] width 99 height 18
click at [267, 164] on select "N/A $37 $38 $39 $40 $41 $42 $43 $44 $45 $46 $47 $48 $49 $50 $51 $52 $53 $54 $55…" at bounding box center [292, 173] width 99 height 18
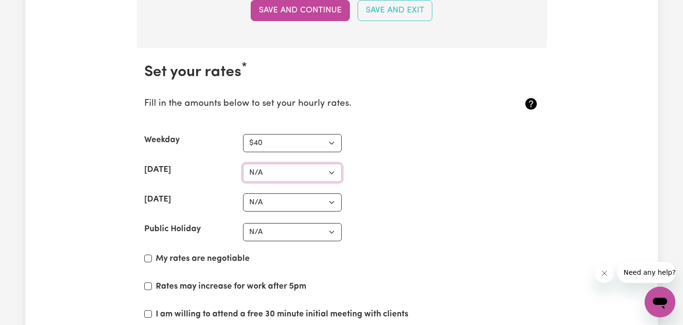
select select "44"
click at [243, 164] on select "N/A $37 $38 $39 $40 $41 $42 $43 $44 $45 $46 $47 $48 $49 $50 $51 $52 $53 $54 $55…" at bounding box center [292, 173] width 99 height 18
click at [253, 190] on section "Set your rates * Fill in the amounts below to set your hourly rates. Weekday N/…" at bounding box center [342, 216] width 410 height 337
click at [254, 204] on select "N/A $37 $38 $39 $40 $41 $42 $43 $44 $45 $46 $47 $48 $49 $50 $51 $52 $53 $54 $55…" at bounding box center [292, 203] width 99 height 18
select select "50"
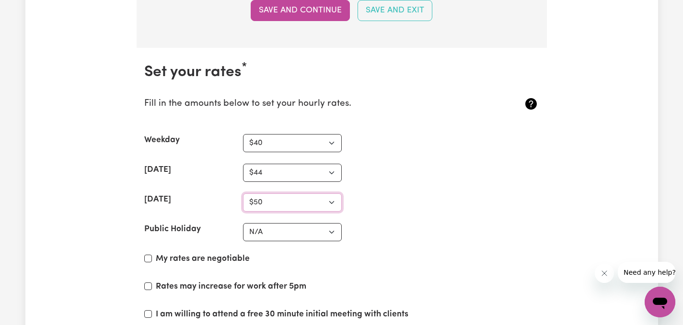
click at [243, 194] on select "N/A $37 $38 $39 $40 $41 $42 $43 $44 $45 $46 $47 $48 $49 $50 $51 $52 $53 $54 $55…" at bounding box center [292, 203] width 99 height 18
click at [271, 228] on select "N/A $37 $38 $39 $40 $41 $42 $43 $44 $45 $46 $47 $48 $49 $50 $51 $52 $53 $54 $55…" at bounding box center [292, 232] width 99 height 18
click at [243, 223] on select "N/A $37 $38 $39 $40 $41 $42 $43 $44 $45 $46 $47 $48 $49 $50 $51 $52 $53 $54 $55…" at bounding box center [292, 232] width 99 height 18
click at [273, 226] on select "N/A $37 $38 $39 $40 $41 $42 $43 $44 $45 $46 $47 $48 $49 $50 $51 $52 $53 $54 $55…" at bounding box center [292, 232] width 99 height 18
select select "65"
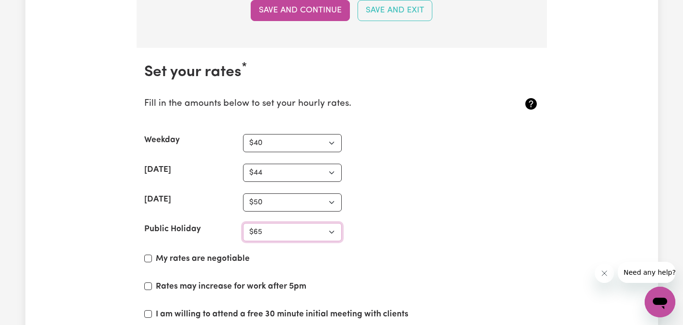
click at [243, 223] on select "N/A $37 $38 $39 $40 $41 $42 $43 $44 $45 $46 $47 $48 $49 $50 $51 $52 $53 $54 $55…" at bounding box center [292, 232] width 99 height 18
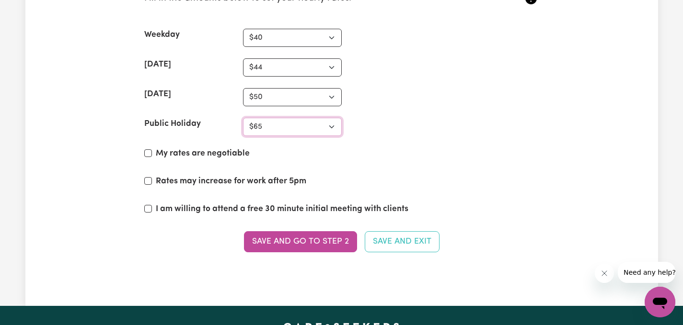
scroll to position [2793, 0]
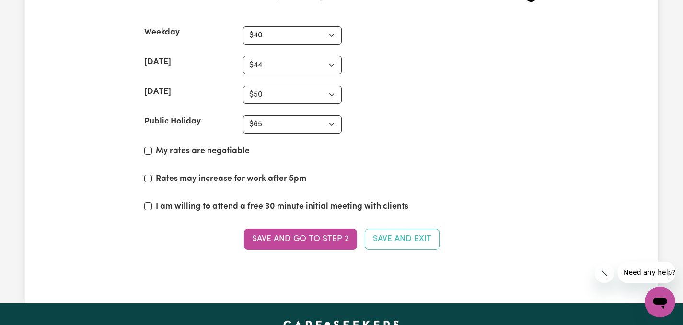
click at [194, 155] on label "My rates are negotiable" at bounding box center [203, 151] width 94 height 12
click at [152, 155] on input "My rates are negotiable" at bounding box center [148, 151] width 8 height 8
checkbox input "true"
click at [192, 206] on label "I am willing to attend a free 30 minute initial meeting with clients" at bounding box center [282, 207] width 253 height 12
click at [152, 206] on input "I am willing to attend a free 30 minute initial meeting with clients" at bounding box center [148, 207] width 8 height 8
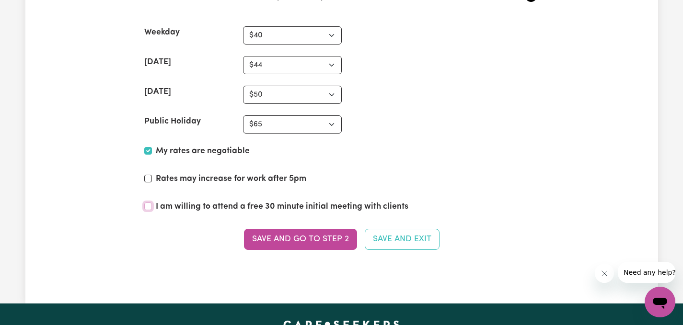
checkbox input "true"
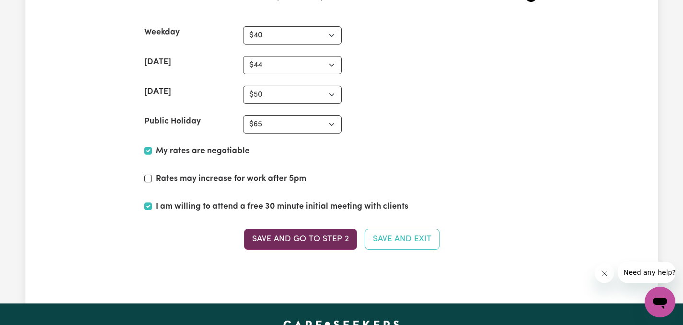
click at [259, 239] on button "Save and go to Step 2" at bounding box center [300, 239] width 113 height 21
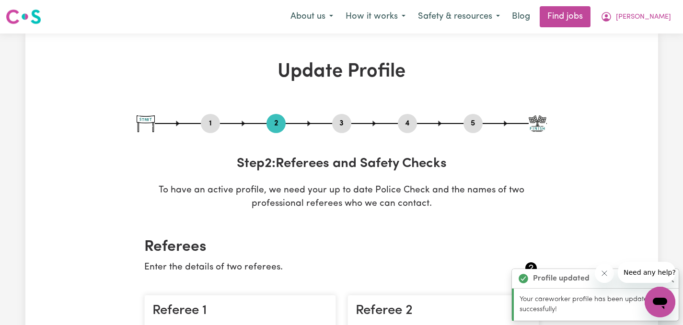
scroll to position [285, 0]
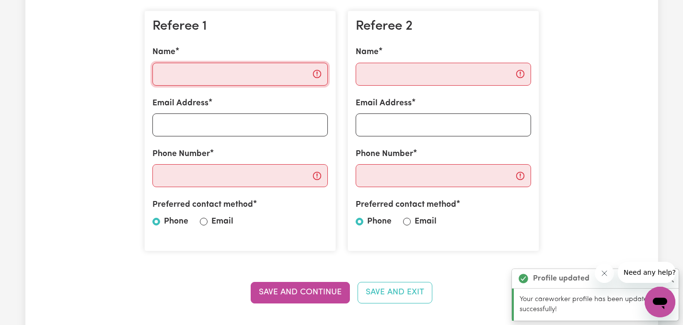
click at [219, 70] on input "Name" at bounding box center [239, 74] width 175 height 23
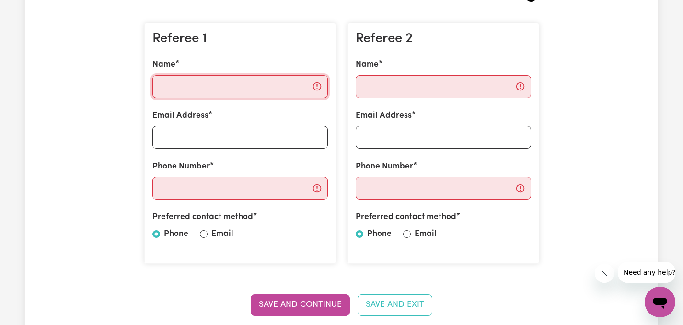
scroll to position [269, 0]
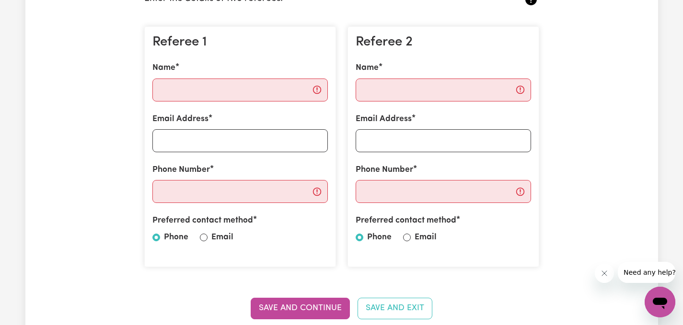
click at [209, 244] on div "Preferred contact method Phone Email" at bounding box center [239, 231] width 175 height 33
click at [206, 238] on input "Email" at bounding box center [204, 238] width 8 height 8
radio input "true"
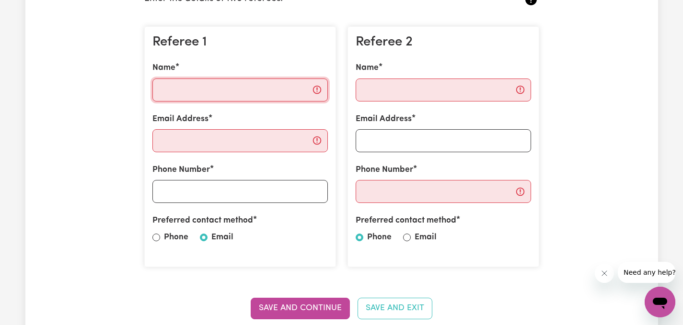
click at [223, 93] on input "Name" at bounding box center [239, 90] width 175 height 23
paste input "[PERSON_NAME]"
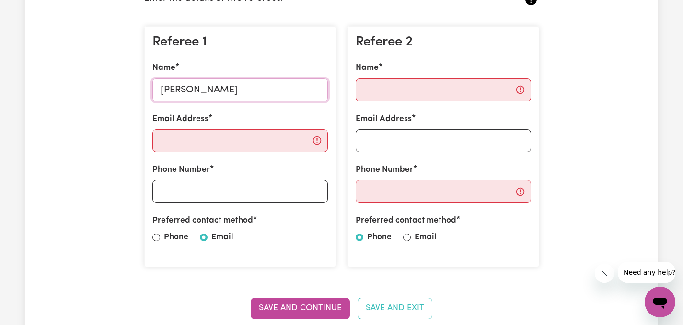
type input "[PERSON_NAME]"
click at [245, 139] on input "Email Address" at bounding box center [239, 140] width 175 height 23
paste input "[EMAIL_ADDRESS][DOMAIN_NAME]"
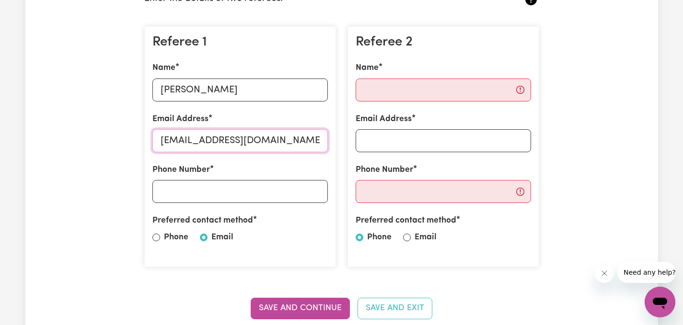
type input "[EMAIL_ADDRESS][DOMAIN_NAME]"
click at [215, 201] on input "Phone Number" at bounding box center [239, 191] width 175 height 23
paste input "0438 561 631"
click at [184, 194] on input "0438 561 631" at bounding box center [239, 191] width 175 height 23
click at [200, 192] on input "0438561 631" at bounding box center [239, 191] width 175 height 23
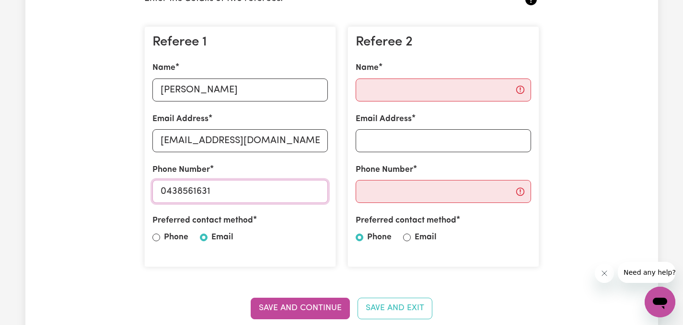
type input "0438561631"
click at [411, 84] on input "Name" at bounding box center [443, 90] width 175 height 23
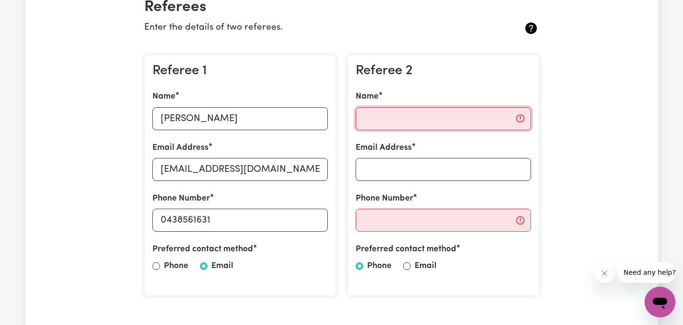
scroll to position [254, 0]
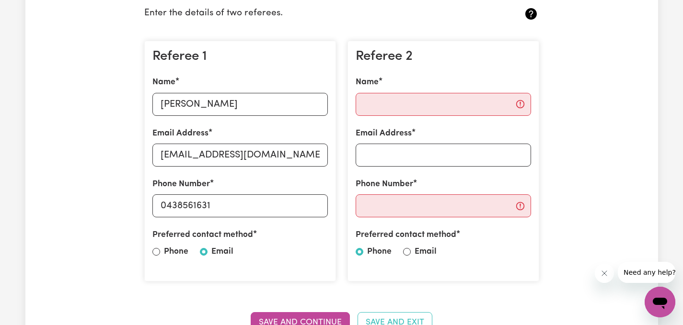
click at [372, 120] on div "Referee 2 Name Email Address Phone Number Preferred contact method Phone Email" at bounding box center [443, 161] width 192 height 241
click at [445, 111] on input "Name" at bounding box center [443, 104] width 175 height 23
type input "n"
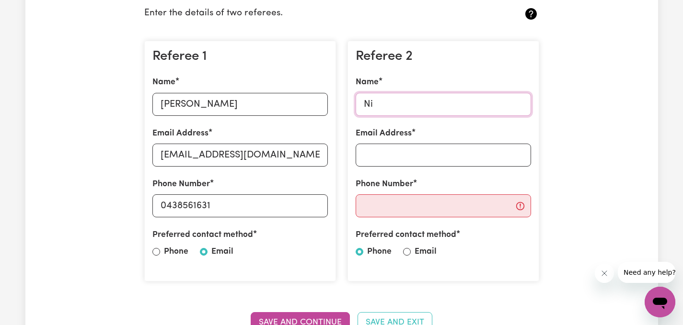
type input "N"
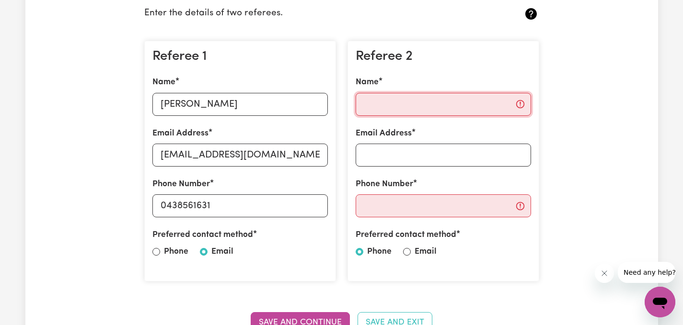
paste input "[PERSON_NAME]"
click at [420, 112] on input "[PERSON_NAME]" at bounding box center [443, 104] width 175 height 23
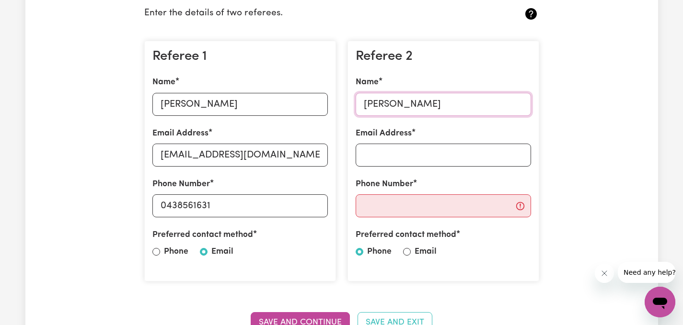
type input "[PERSON_NAME]"
click at [380, 160] on input "Email Address" at bounding box center [443, 155] width 175 height 23
paste input "[EMAIL_ADDRESS][DOMAIN_NAME]"
type input "[EMAIL_ADDRESS][DOMAIN_NAME]"
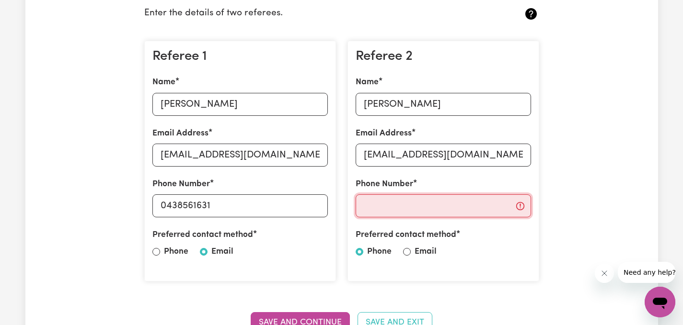
click at [390, 212] on input "Phone Number" at bounding box center [443, 206] width 175 height 23
paste input "07 5527 9949"
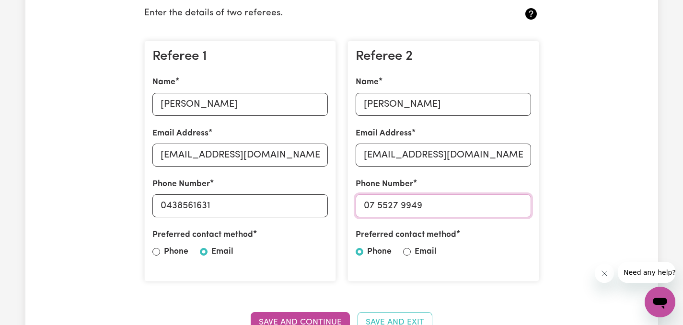
click at [378, 206] on input "07 5527 9949" at bounding box center [443, 206] width 175 height 23
click at [401, 206] on input "075527 9949" at bounding box center [443, 206] width 175 height 23
click at [398, 205] on input "075527 9949" at bounding box center [443, 206] width 175 height 23
type input "0755279949"
click at [411, 255] on div "Preferred contact method Phone Email" at bounding box center [443, 245] width 175 height 33
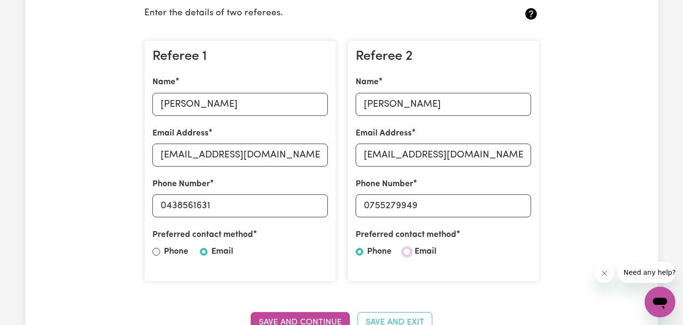
click at [408, 252] on input "Email" at bounding box center [407, 252] width 8 height 8
radio input "true"
click at [320, 320] on button "Save and Continue" at bounding box center [300, 322] width 99 height 21
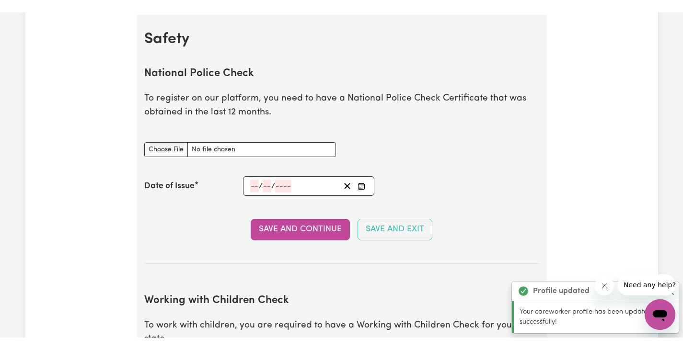
scroll to position [615, 0]
